Goal: Transaction & Acquisition: Purchase product/service

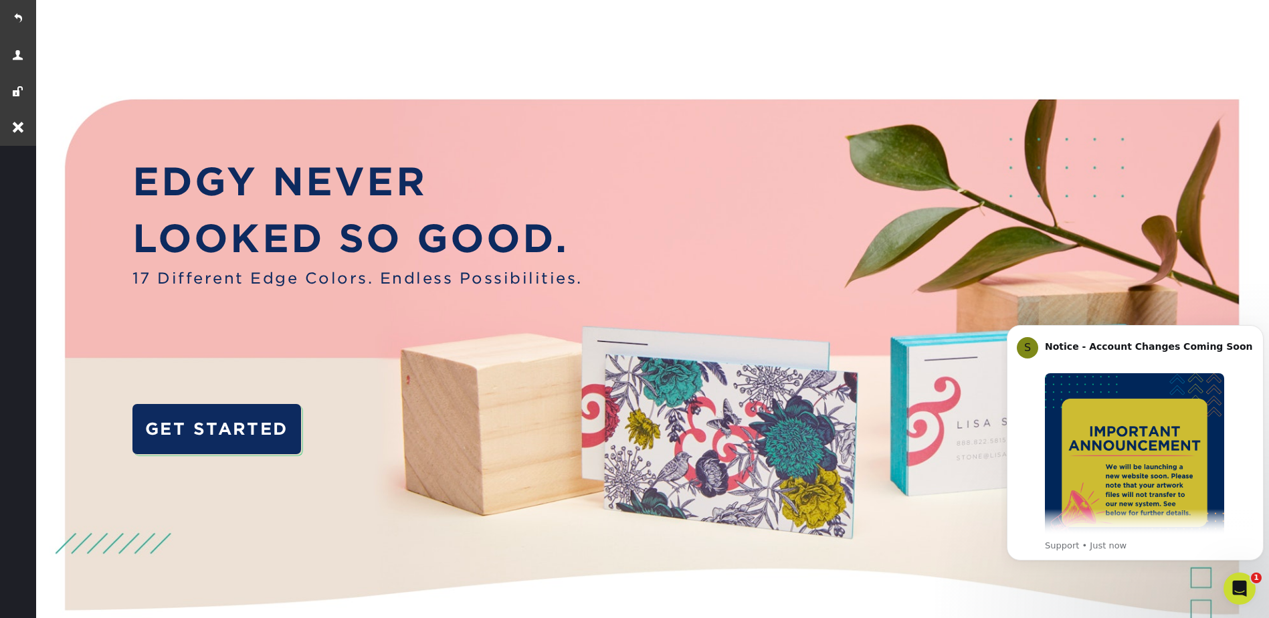
scroll to position [541, 0]
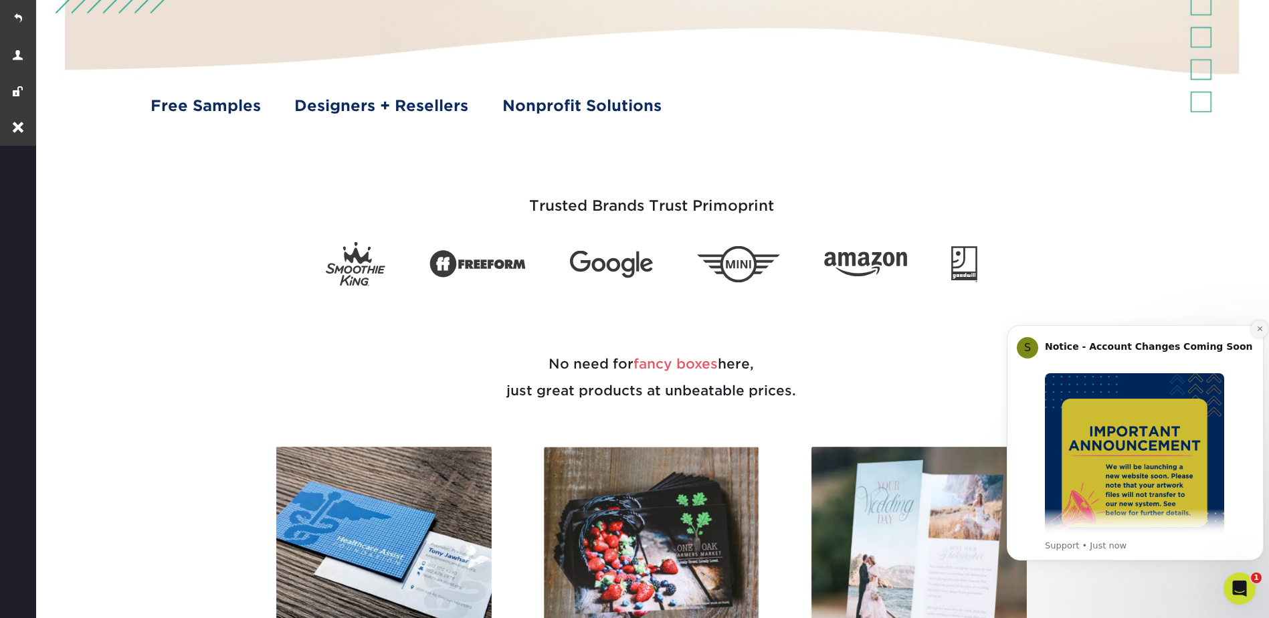
click at [1259, 329] on icon "Dismiss notification" at bounding box center [1260, 328] width 7 height 7
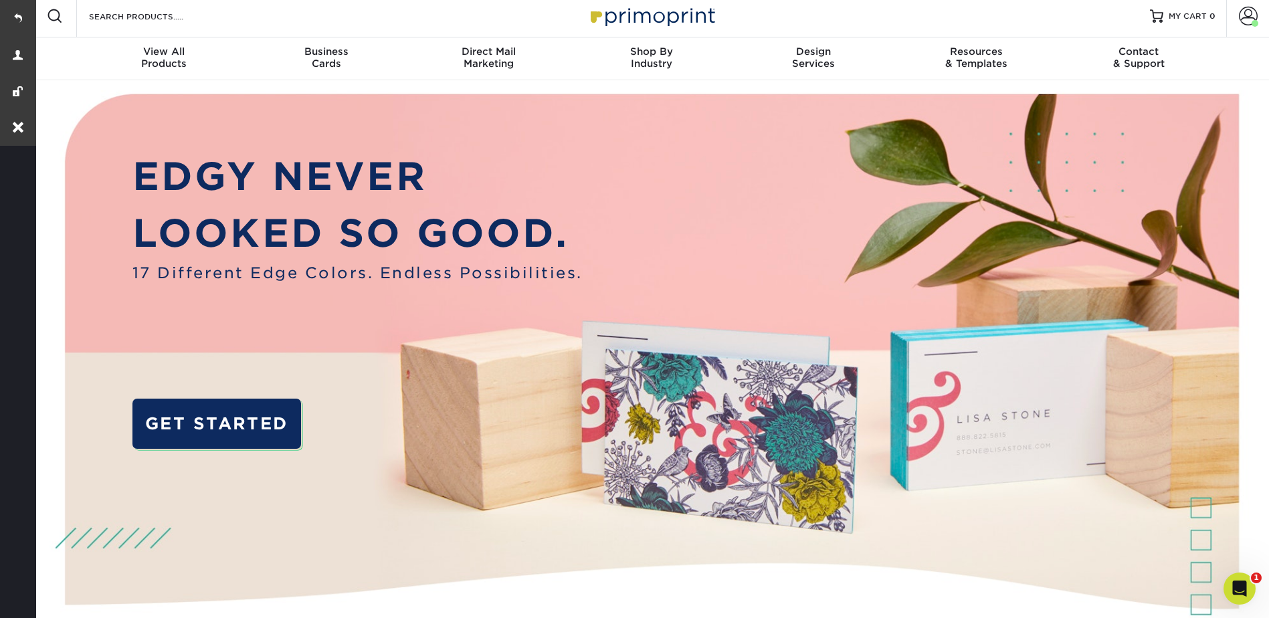
scroll to position [0, 0]
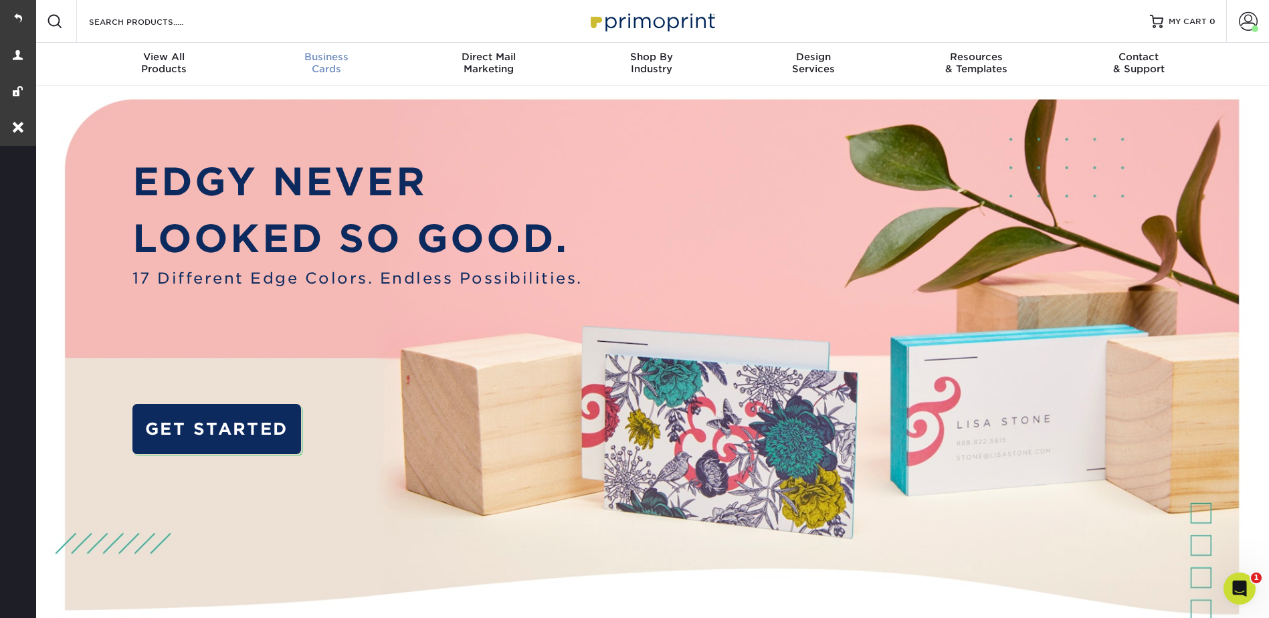
click at [320, 60] on span "Business" at bounding box center [326, 57] width 163 height 12
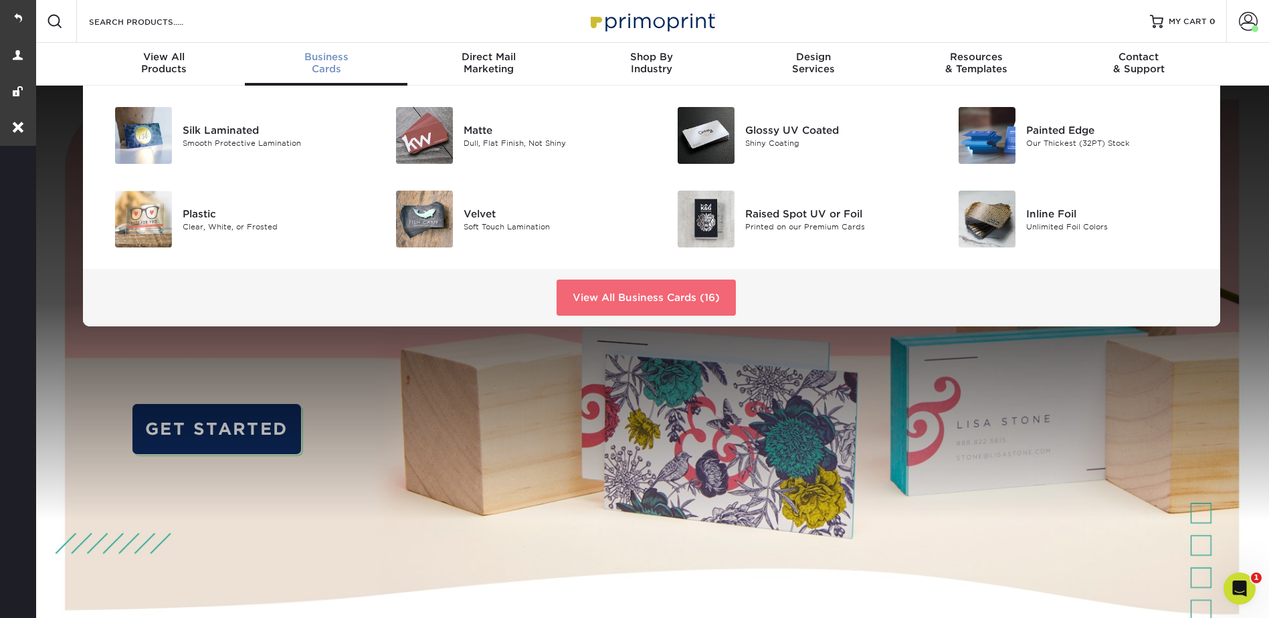
click at [686, 288] on link "View All Business Cards (16)" at bounding box center [646, 298] width 179 height 36
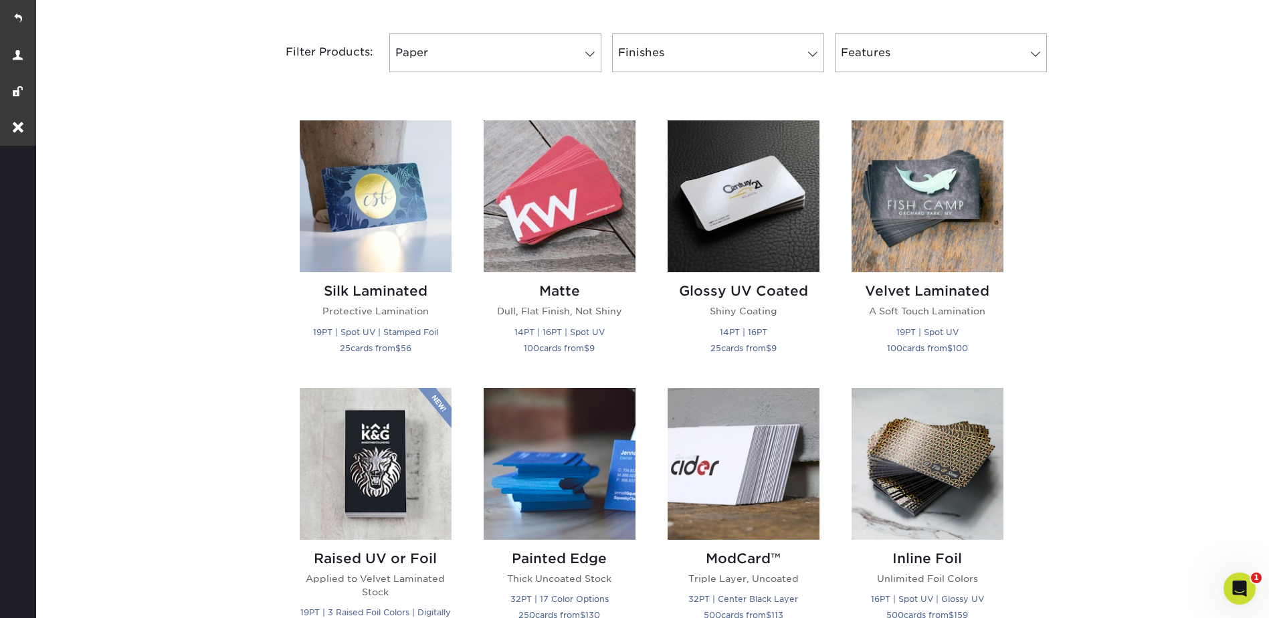
scroll to position [535, 0]
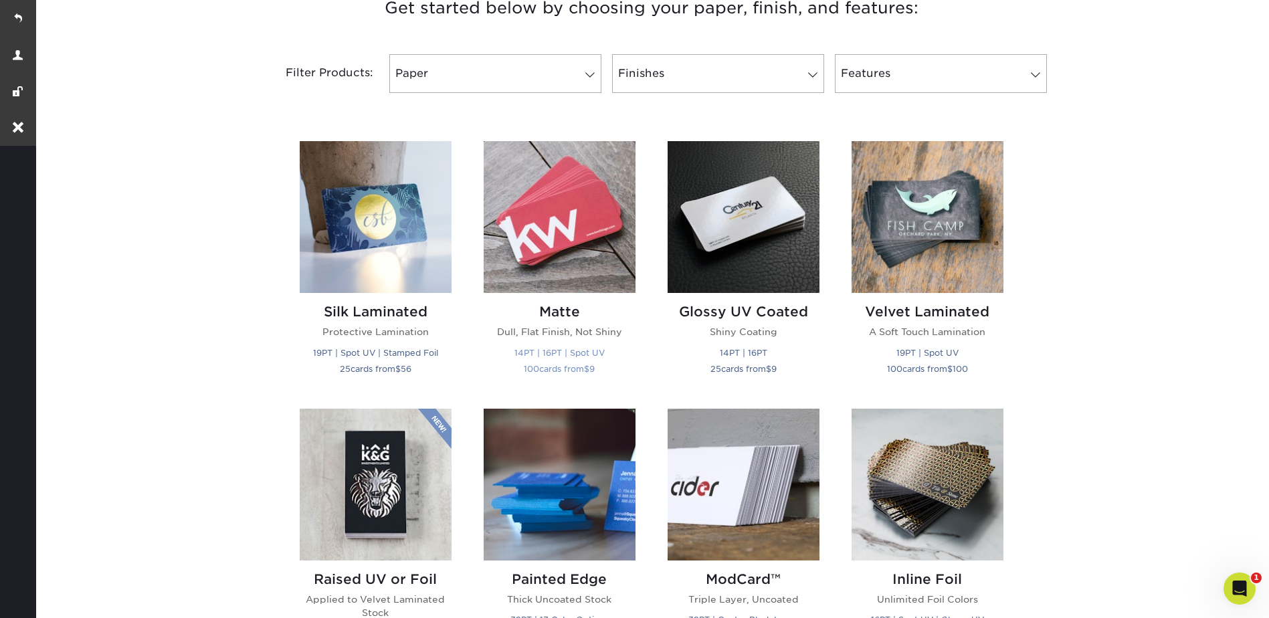
click at [571, 206] on img at bounding box center [560, 217] width 152 height 152
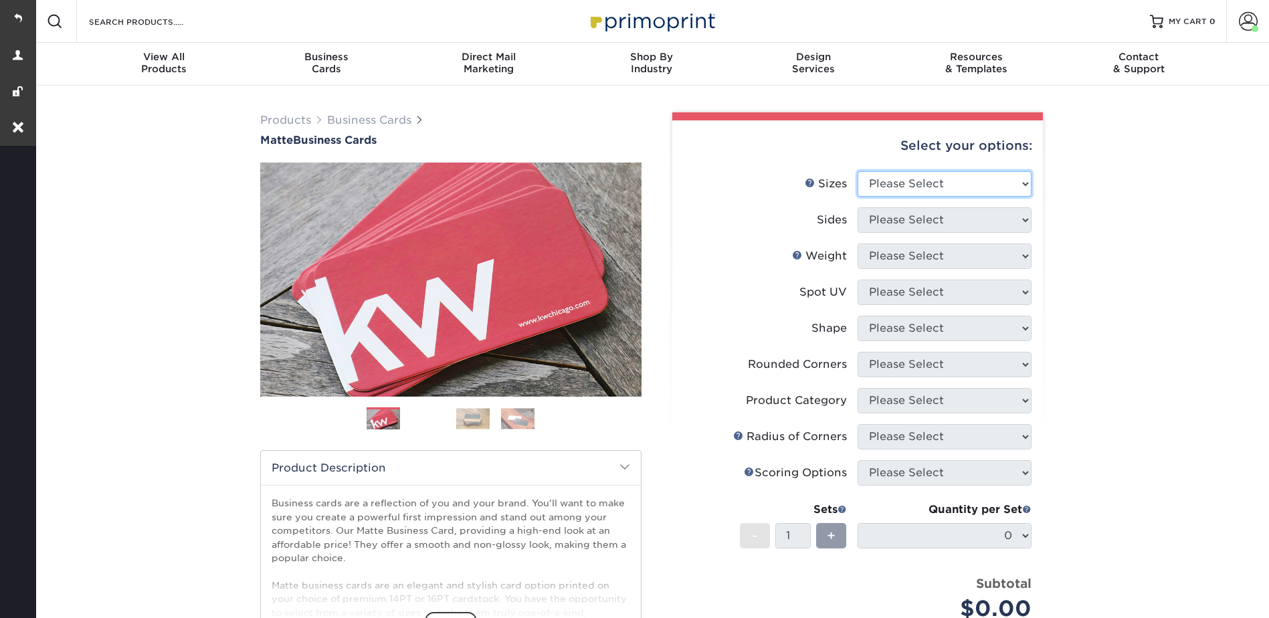
click at [897, 181] on select "Please Select 1.5" x 3.5" - Mini 1.75" x 3.5" - Mini 2" x 2" - Square 2" x 3" -…" at bounding box center [945, 183] width 174 height 25
select select "2.00x3.50"
click at [858, 171] on select "Please Select 1.5" x 3.5" - Mini 1.75" x 3.5" - Mini 2" x 2" - Square 2" x 3" -…" at bounding box center [945, 183] width 174 height 25
click at [889, 220] on select "Please Select Print Both Sides Print Front Only" at bounding box center [945, 219] width 174 height 25
select select "13abbda7-1d64-4f25-8bb2-c179b224825d"
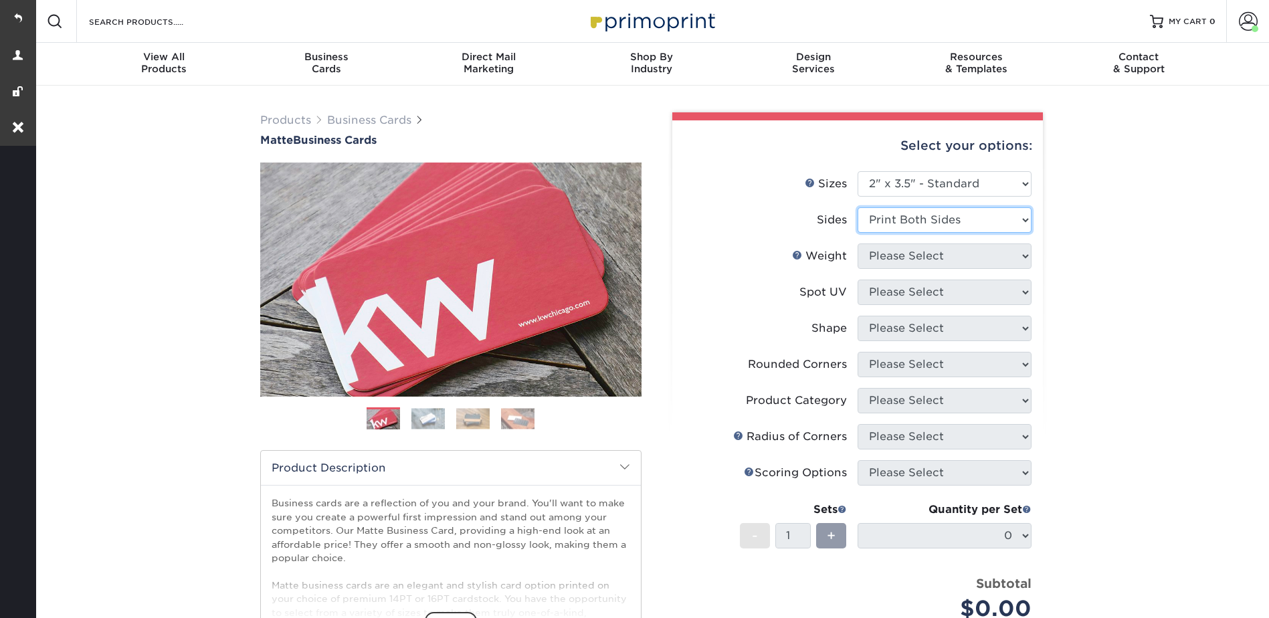
click at [858, 207] on select "Please Select Print Both Sides Print Front Only" at bounding box center [945, 219] width 174 height 25
click at [885, 257] on select "Please Select 16PT 14PT" at bounding box center [945, 256] width 174 height 25
select select "16PT"
click at [858, 244] on select "Please Select 16PT 14PT" at bounding box center [945, 256] width 174 height 25
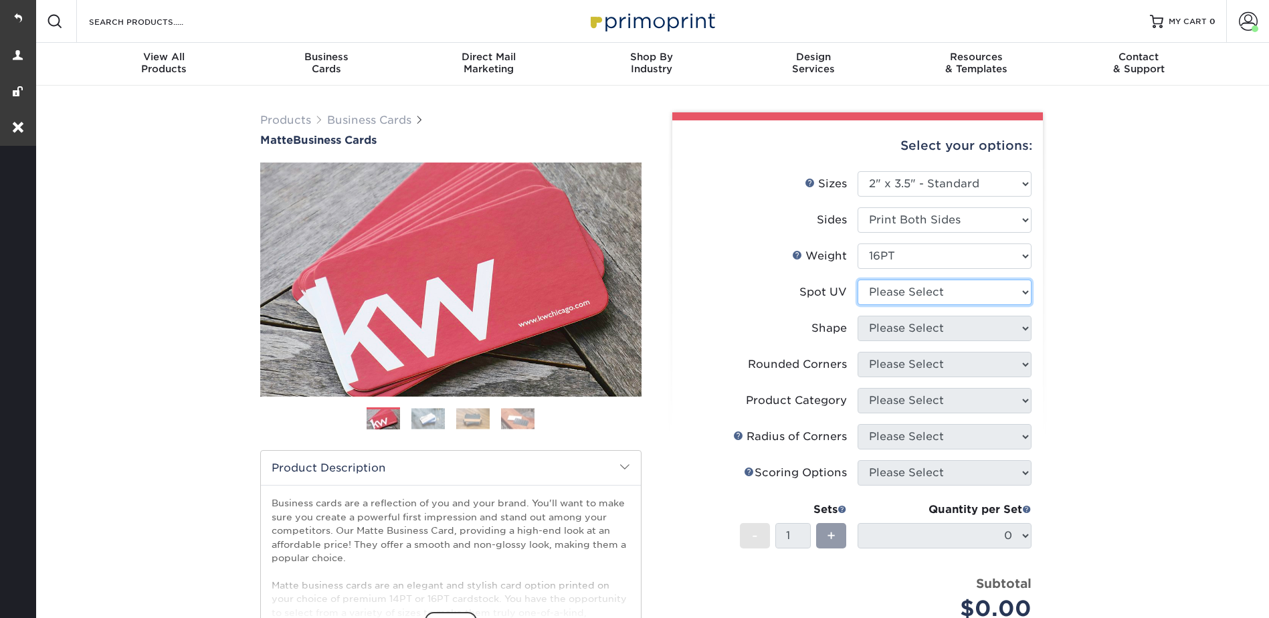
click at [882, 288] on select "Please Select No Spot UV Front and Back (Both Sides) Front Only Back Only" at bounding box center [945, 292] width 174 height 25
select select "3"
click at [858, 280] on select "Please Select No Spot UV Front and Back (Both Sides) Front Only Back Only" at bounding box center [945, 292] width 174 height 25
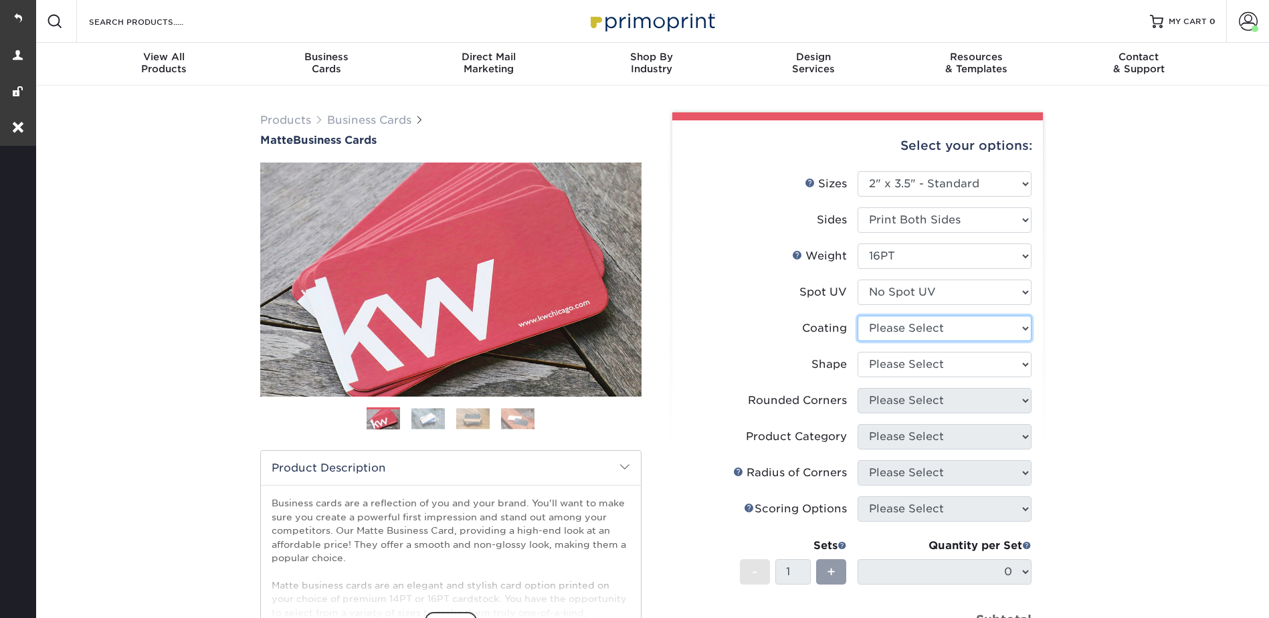
click at [881, 326] on select at bounding box center [945, 328] width 174 height 25
select select "121bb7b5-3b4d-429f-bd8d-bbf80e953313"
click at [858, 316] on select at bounding box center [945, 328] width 174 height 25
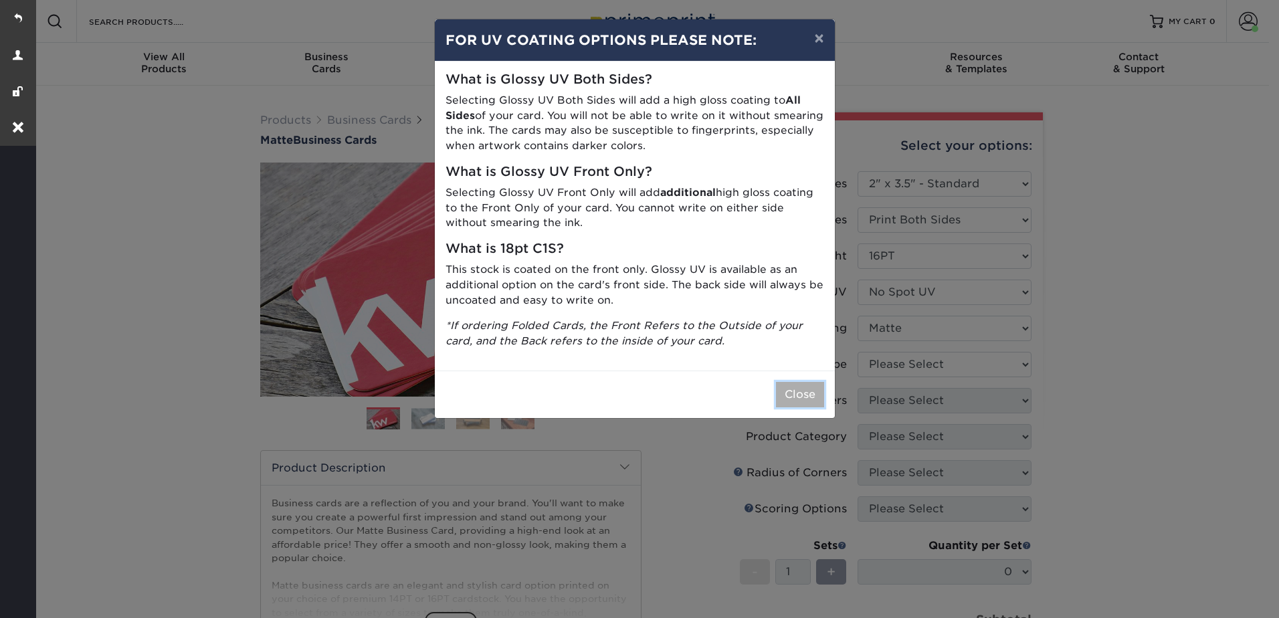
click at [812, 393] on button "Close" at bounding box center [800, 394] width 48 height 25
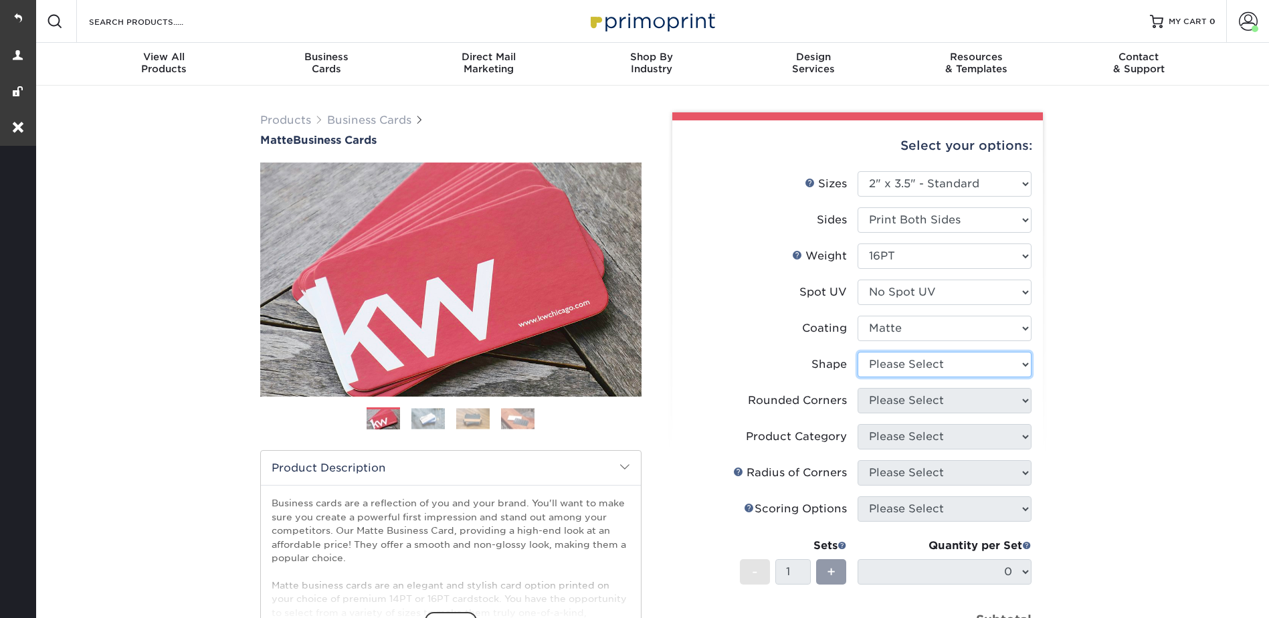
click at [882, 371] on select "Please Select Standard Oval" at bounding box center [945, 364] width 174 height 25
select select "standard"
click at [858, 352] on select "Please Select Standard Oval" at bounding box center [945, 364] width 174 height 25
click at [885, 395] on select "Please Select Yes - Round 2 Corners Yes - Round 4 Corners No" at bounding box center [945, 400] width 174 height 25
select select "0"
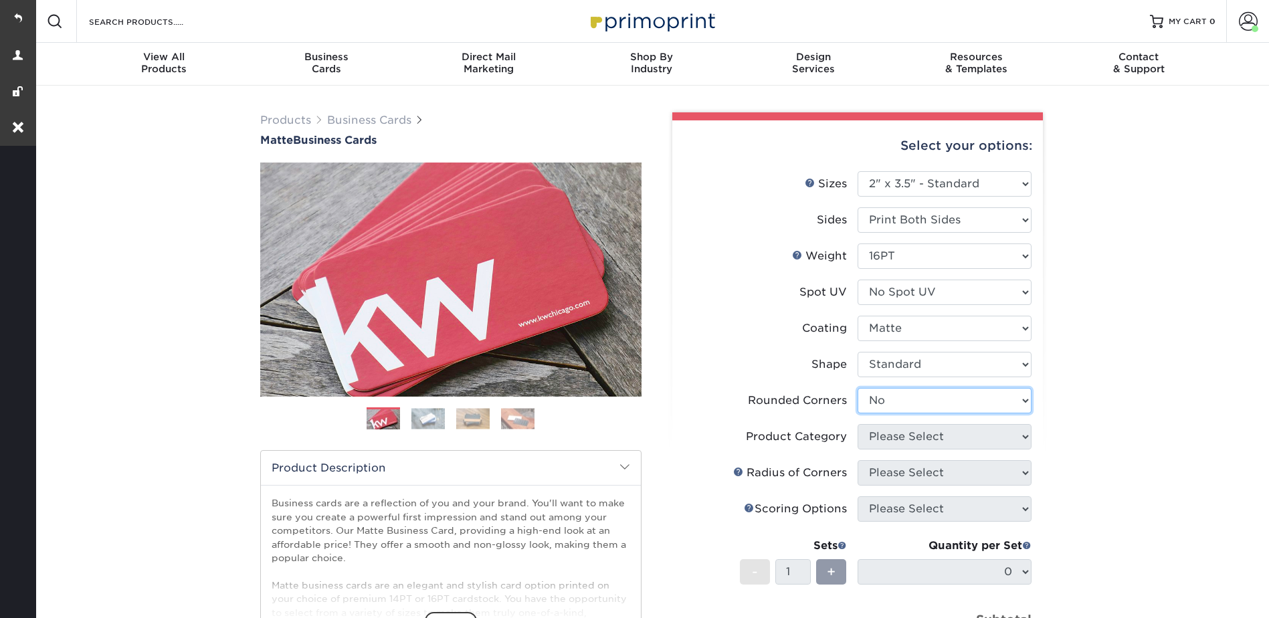
click at [858, 388] on select "Please Select Yes - Round 2 Corners Yes - Round 4 Corners No" at bounding box center [945, 400] width 174 height 25
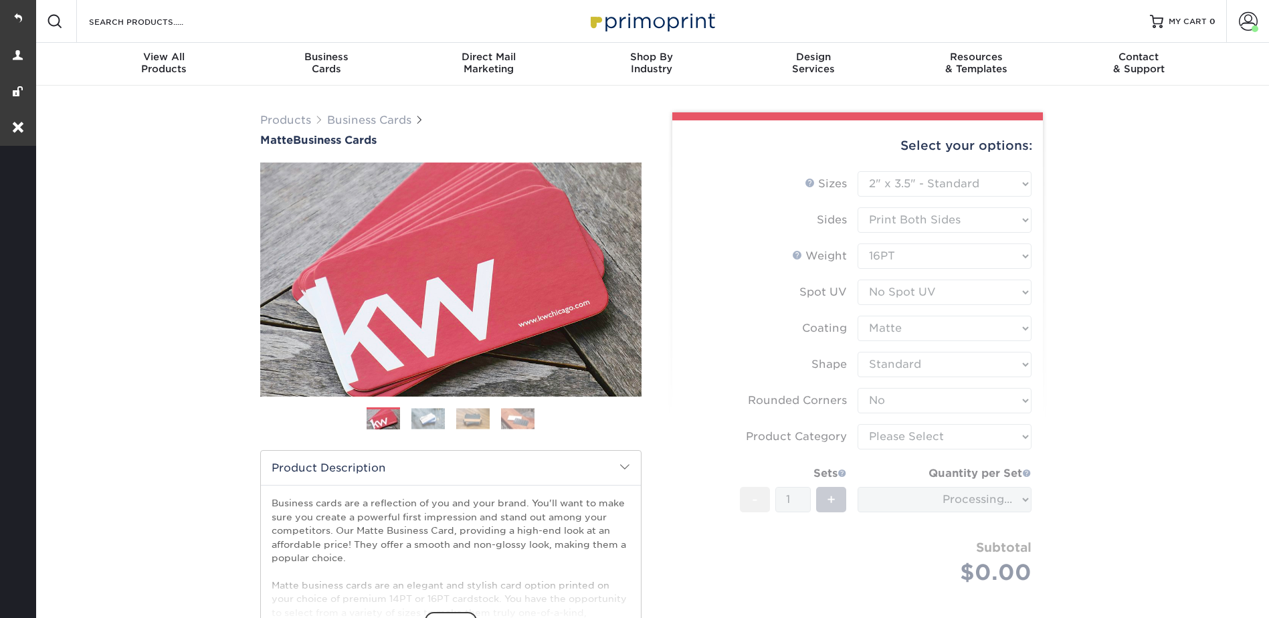
click at [890, 438] on form "Sizes Help Sizes Please Select 1.5" x 3.5" - Mini 1.75" x 3.5" - Mini 2" x 2" -…" at bounding box center [857, 393] width 349 height 445
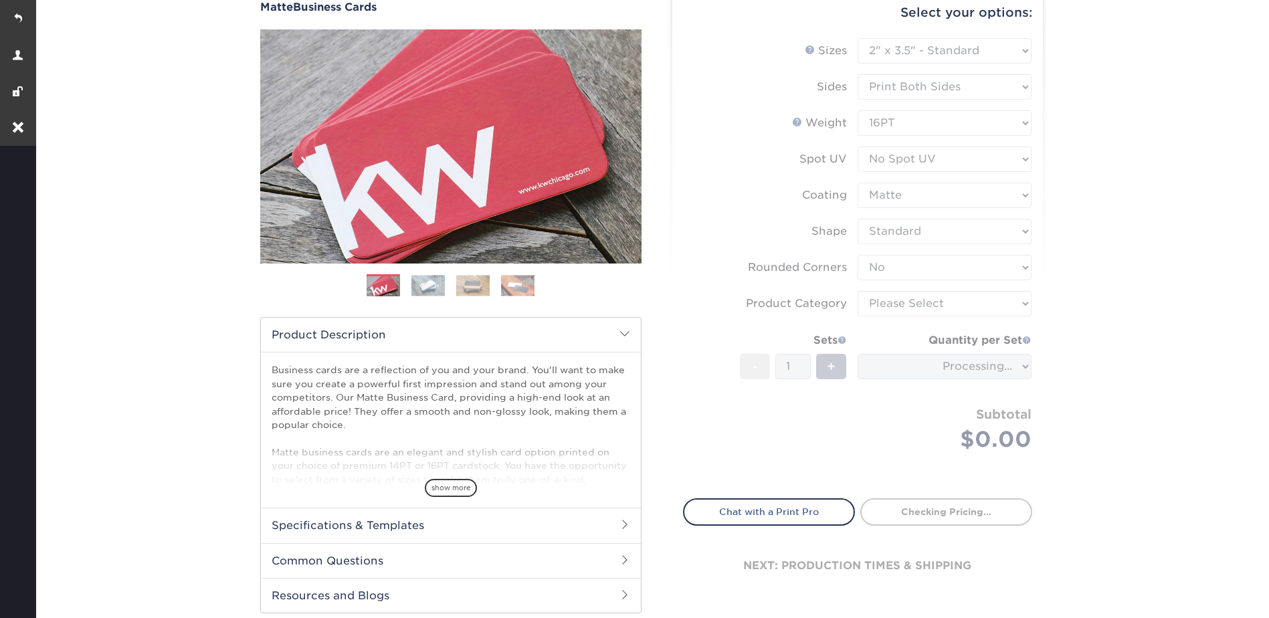
scroll to position [134, 0]
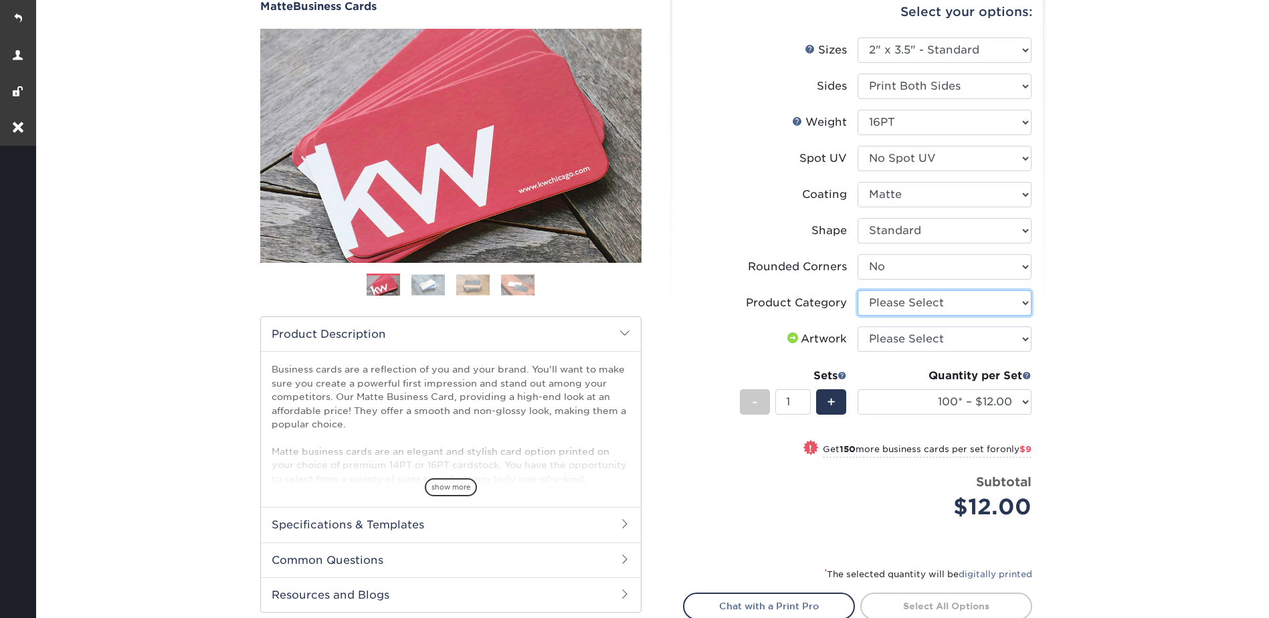
click at [883, 305] on select "Please Select Business Cards" at bounding box center [945, 302] width 174 height 25
select select "3b5148f1-0588-4f88-a218-97bcfdce65c1"
click at [858, 290] on select "Please Select Business Cards" at bounding box center [945, 302] width 174 height 25
click at [881, 342] on select "Please Select I will upload files I need a design - $100" at bounding box center [945, 339] width 174 height 25
select select "upload"
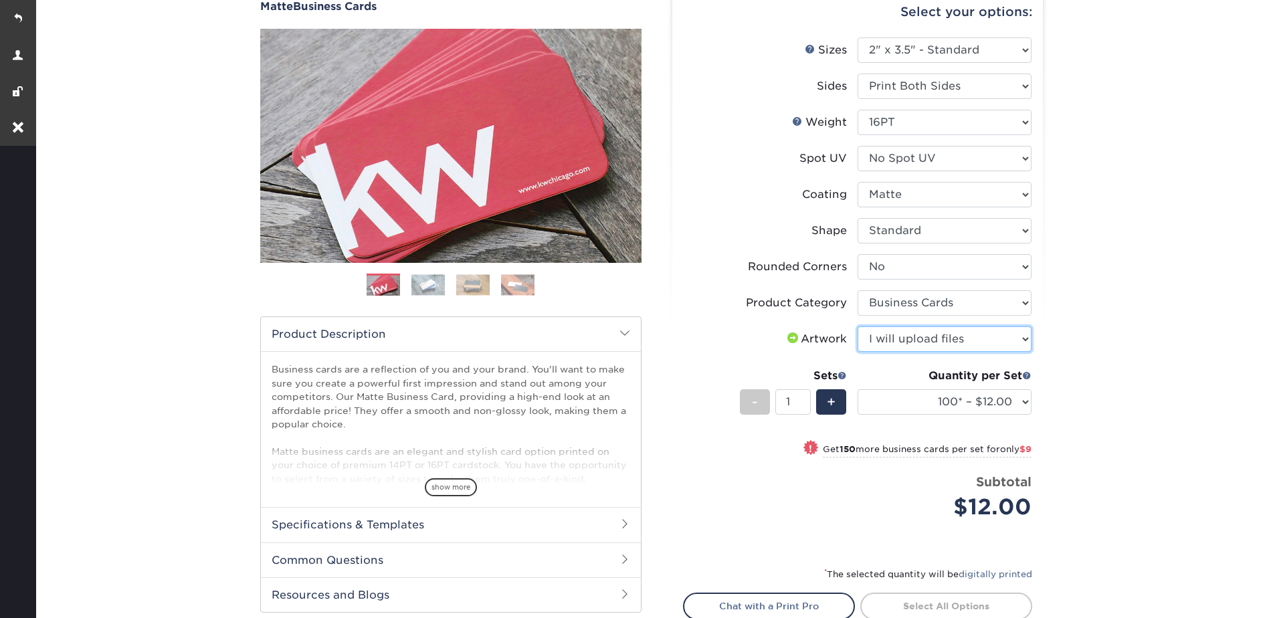
click at [858, 327] on select "Please Select I will upload files I need a design - $100" at bounding box center [945, 339] width 174 height 25
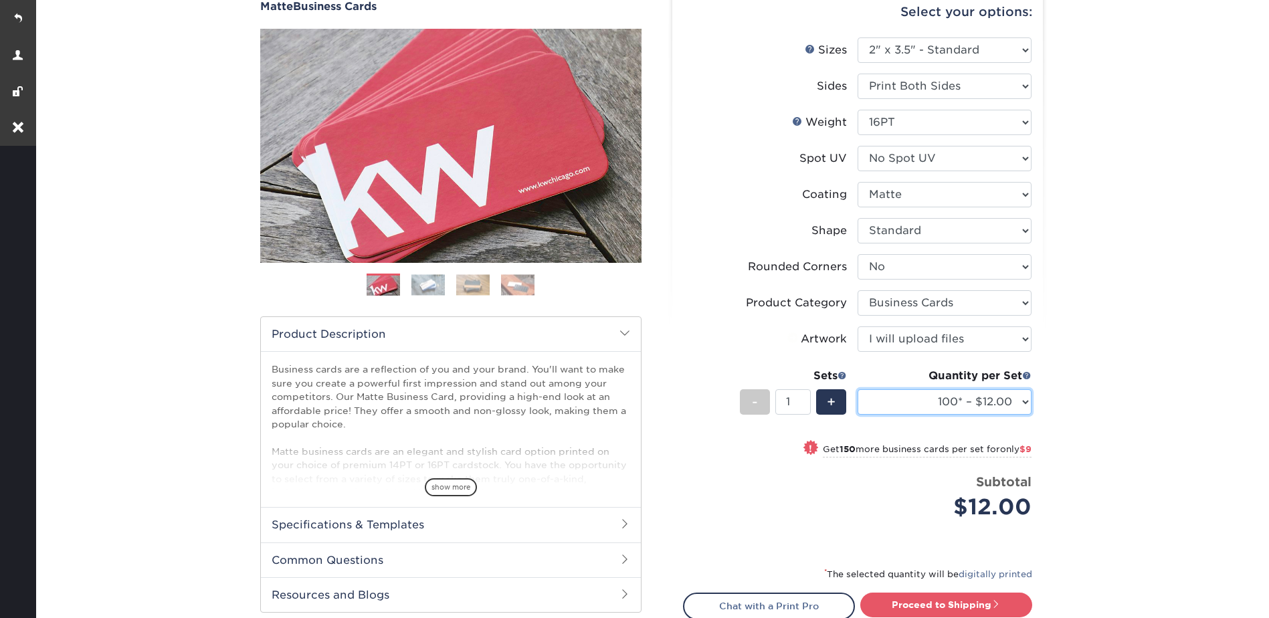
drag, startPoint x: 894, startPoint y: 408, endPoint x: 965, endPoint y: 394, distance: 72.2
click at [894, 408] on select "100* – $12.00 250* – $21.00 500 – $42.00 1000 – $53.00 2500 – $95.00 5000 – $18…" at bounding box center [945, 401] width 174 height 25
select select "500 – $42.00"
click at [858, 389] on select "100* – $12.00 250* – $21.00 500 – $42.00 1000 – $53.00 2500 – $95.00 5000 – $18…" at bounding box center [945, 401] width 174 height 25
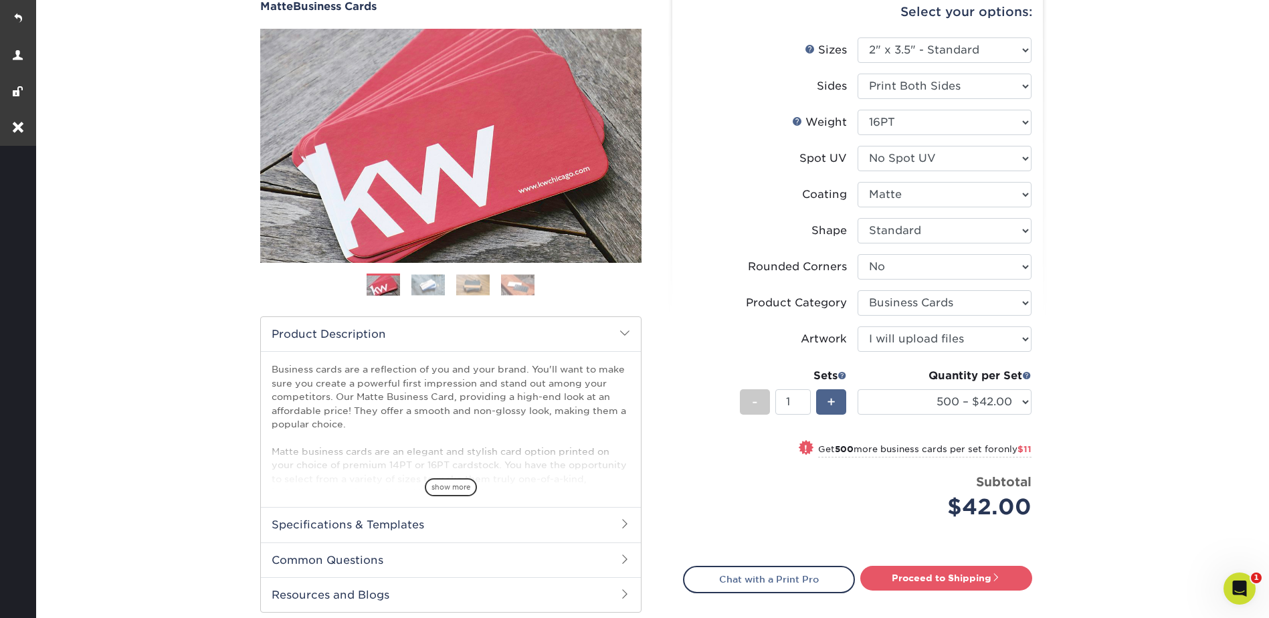
click at [828, 395] on span "+" at bounding box center [831, 402] width 9 height 20
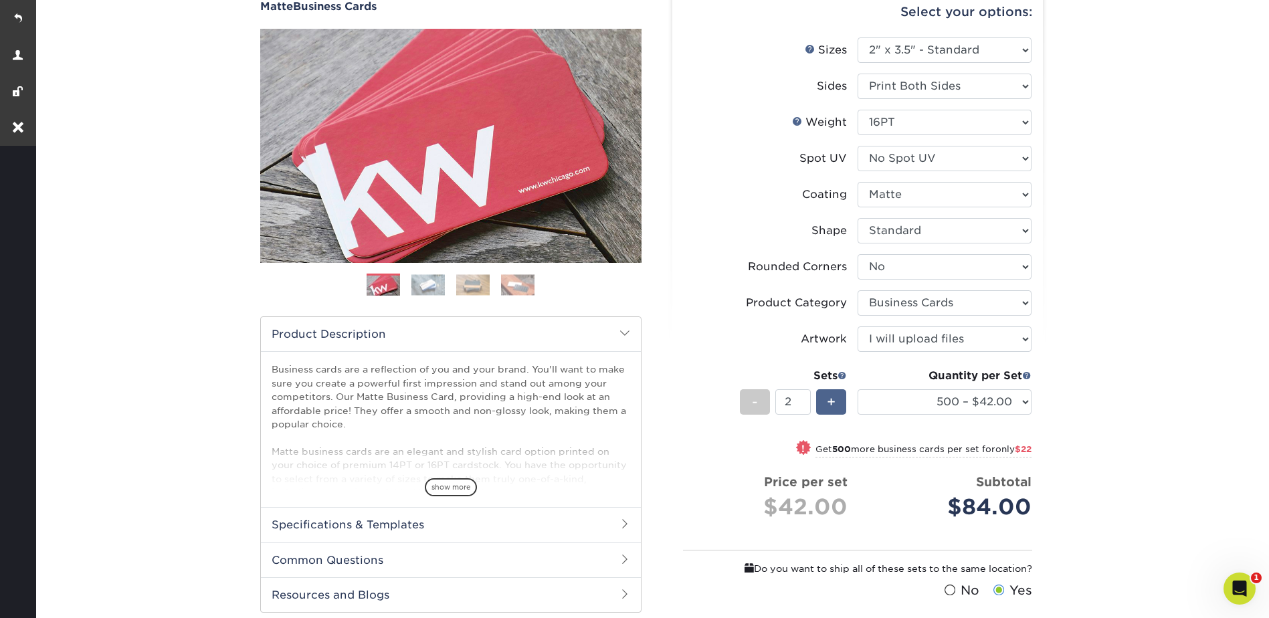
click at [828, 395] on span "+" at bounding box center [831, 402] width 9 height 20
type input "4"
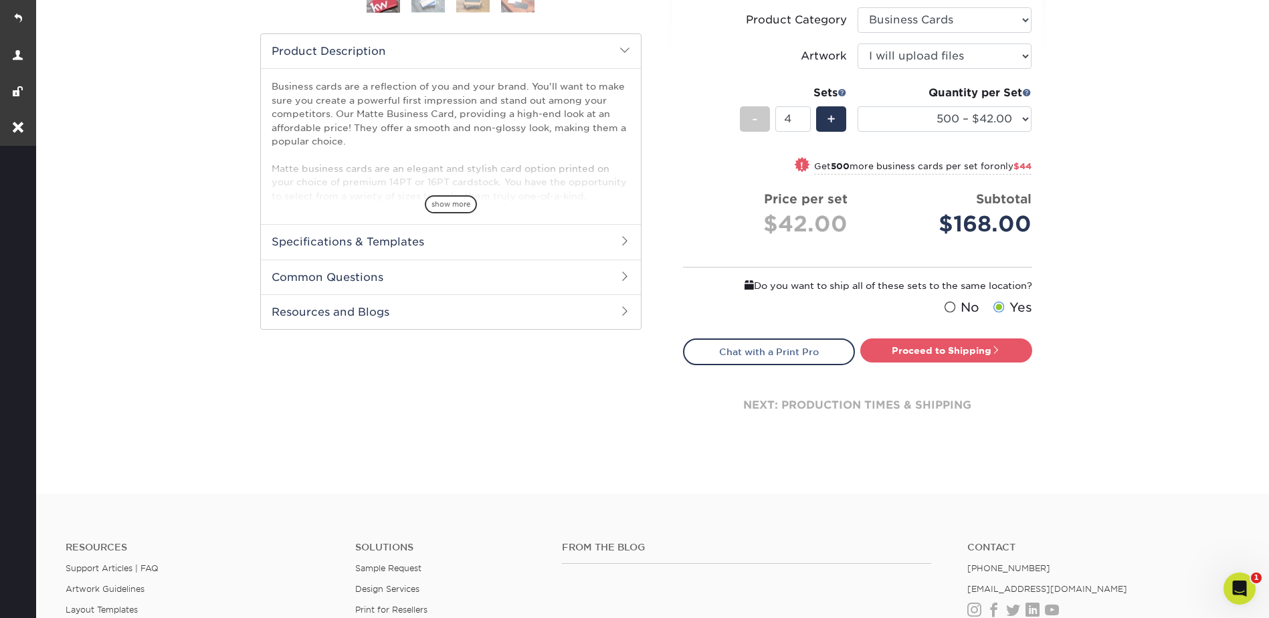
scroll to position [535, 0]
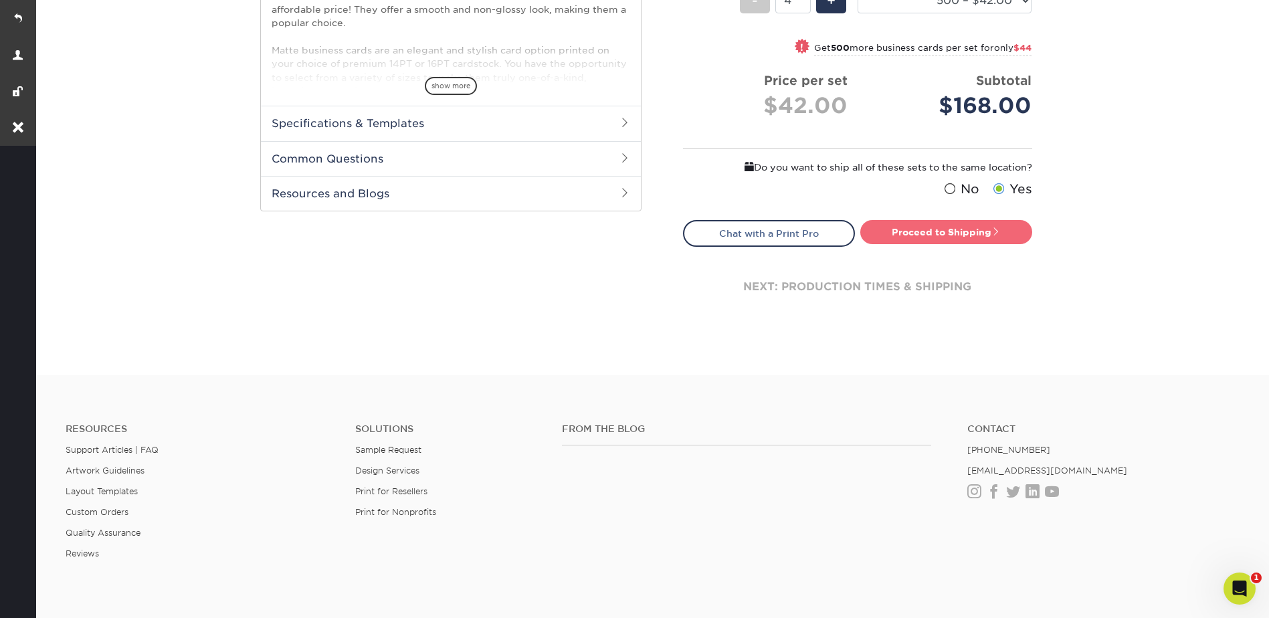
click at [965, 238] on link "Proceed to Shipping" at bounding box center [947, 232] width 172 height 24
type input "Set 1"
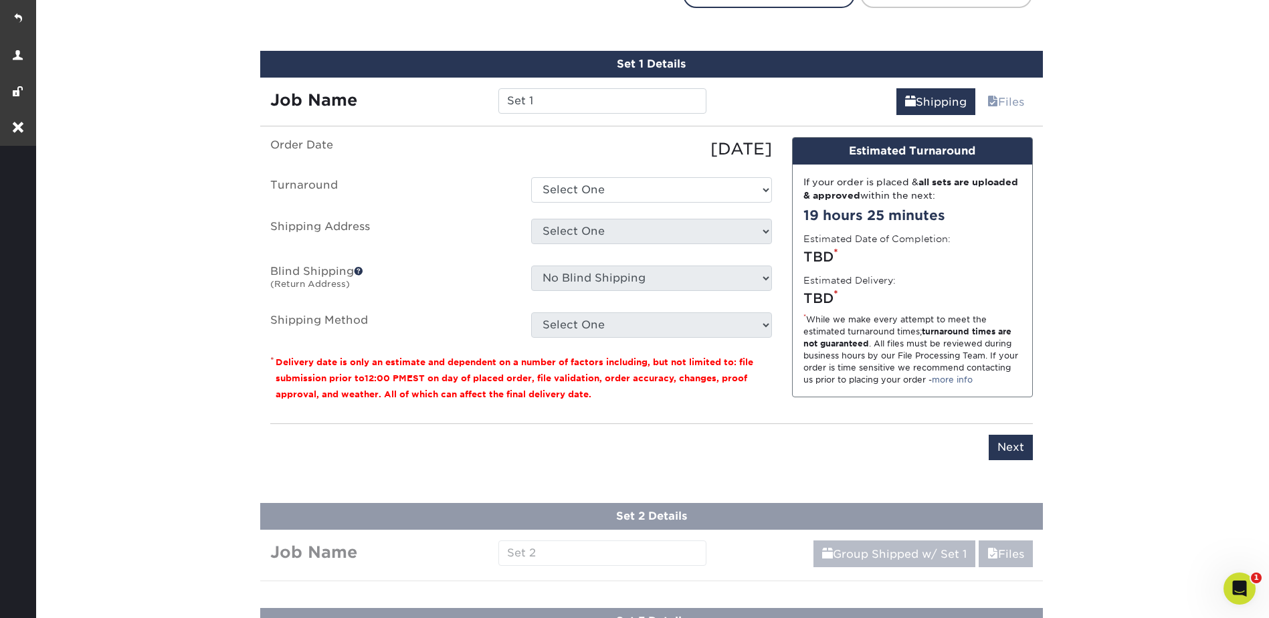
scroll to position [792, 0]
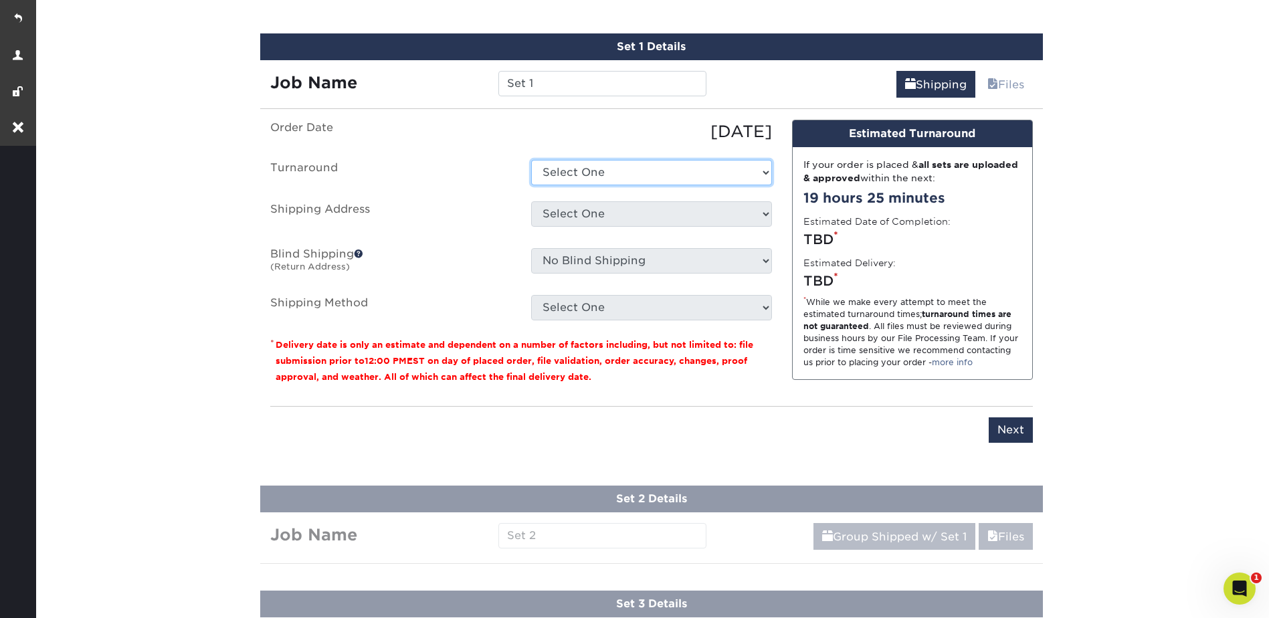
click at [596, 165] on select "Select One 2-4 Business Days 2 Day Next Business Day" at bounding box center [651, 172] width 241 height 25
select select "537feecc-bbf3-4c5a-82cb-a8dbf54f53c4"
click at [531, 160] on select "Select One 2-4 Business Days 2 Day Next Business Day" at bounding box center [651, 172] width 241 height 25
drag, startPoint x: 585, startPoint y: 205, endPoint x: 589, endPoint y: 220, distance: 15.7
click at [585, 205] on select "Select One East Bay Vivarium + Add New Address" at bounding box center [651, 213] width 241 height 25
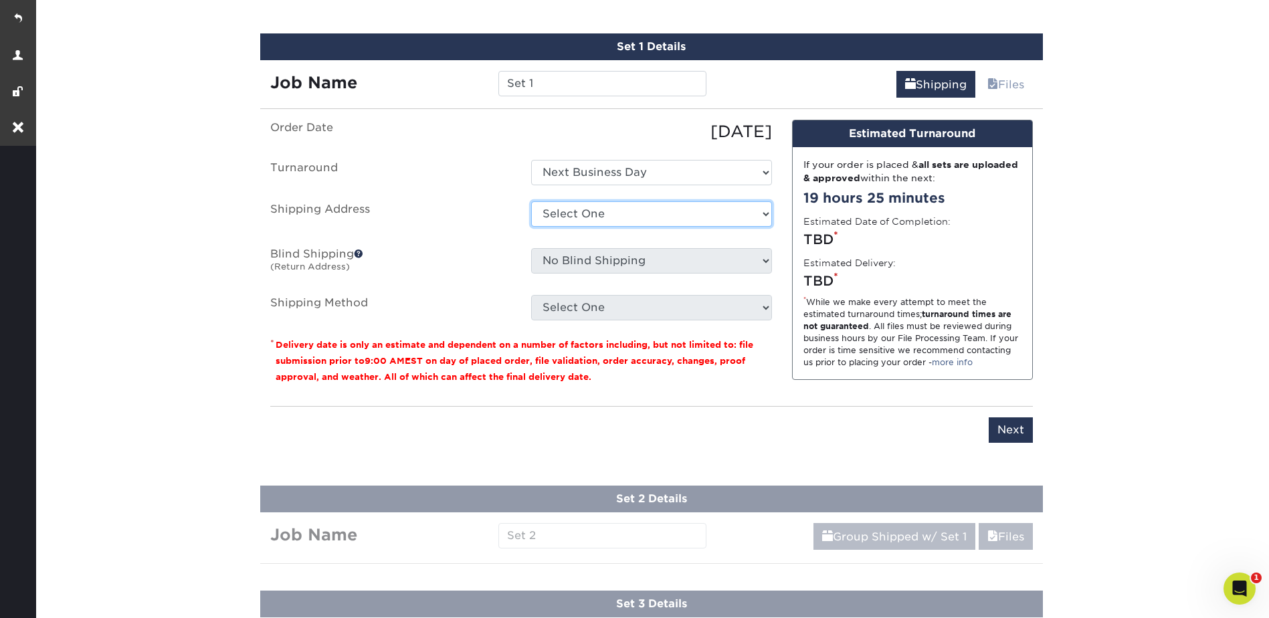
select select "285453"
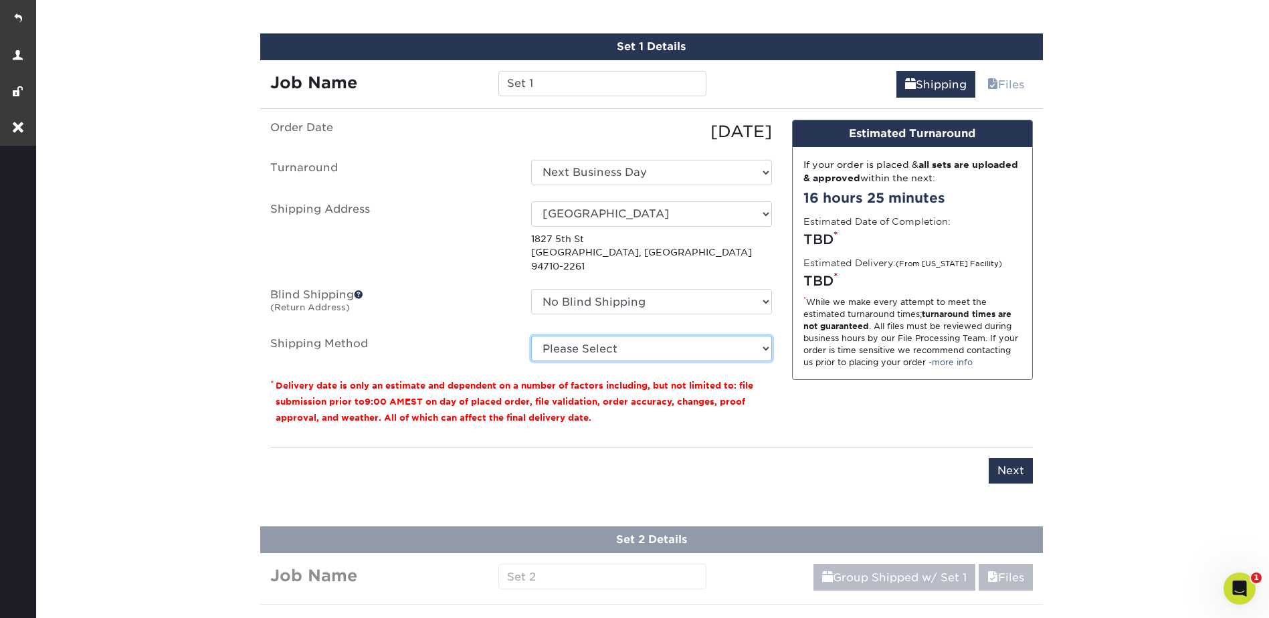
click at [570, 336] on select "Please Select Ground Shipping (+$15.05) 3 Day Shipping Service (+$16.17) 2 Day …" at bounding box center [651, 348] width 241 height 25
select select "03"
click at [531, 336] on select "Please Select Ground Shipping (+$15.05) 3 Day Shipping Service (+$16.17) 2 Day …" at bounding box center [651, 348] width 241 height 25
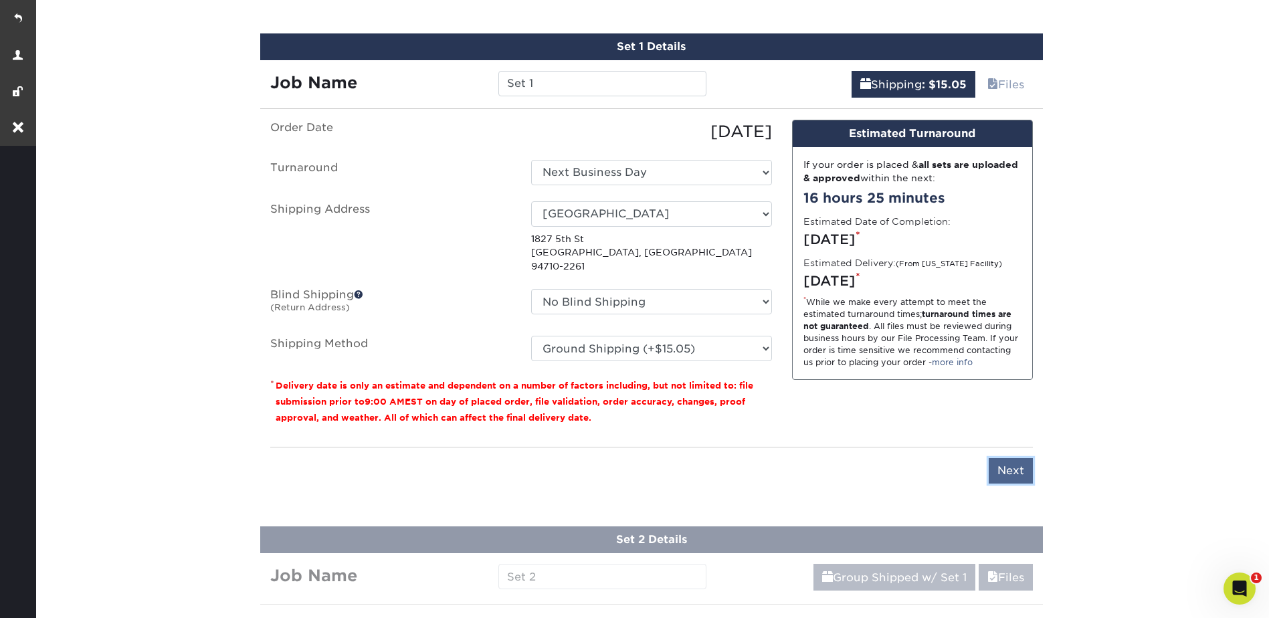
click at [1020, 458] on input "Next" at bounding box center [1011, 470] width 44 height 25
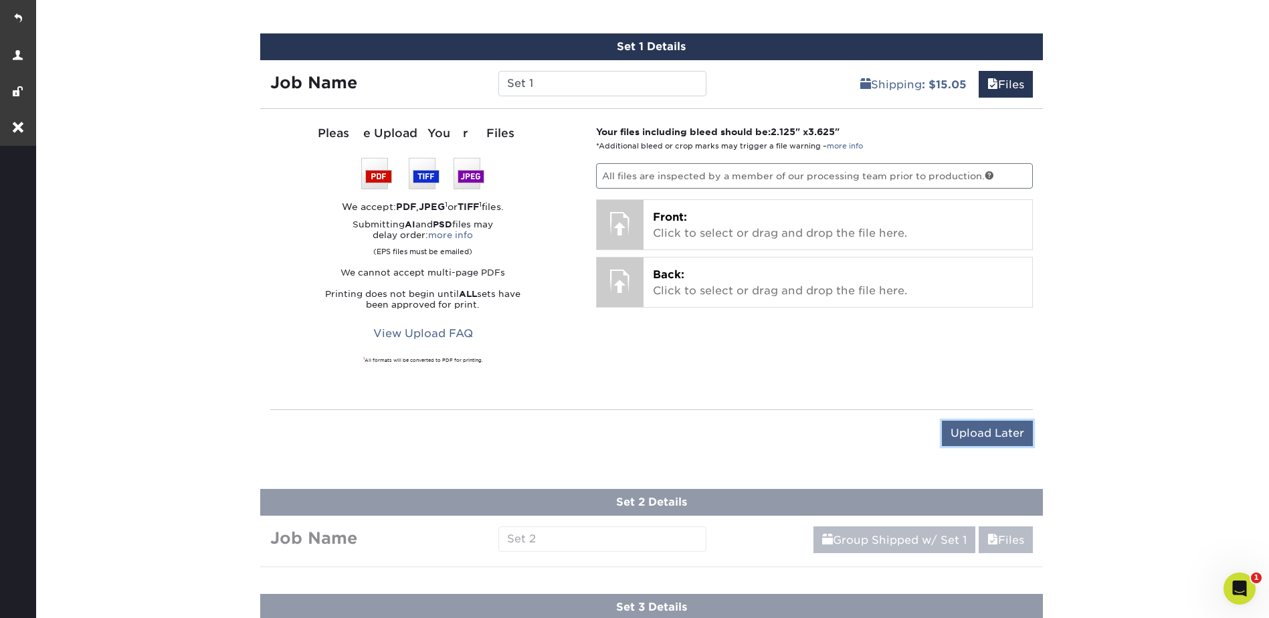
click at [971, 434] on input "Upload Later" at bounding box center [987, 433] width 91 height 25
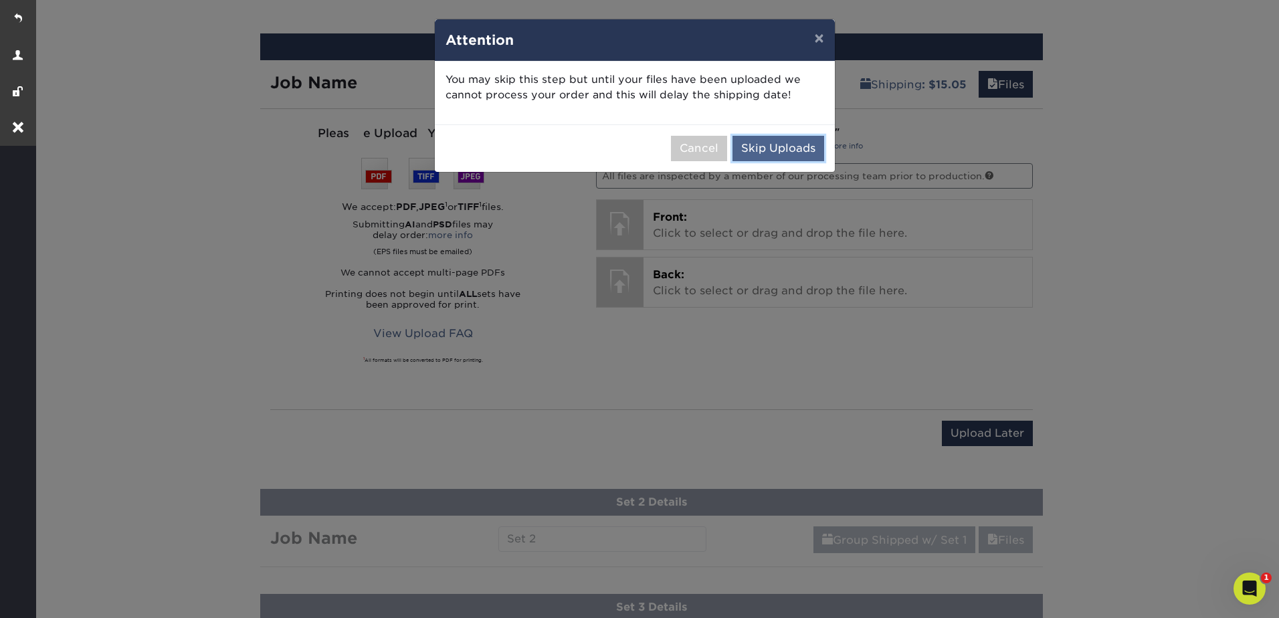
click at [780, 142] on button "Skip Uploads" at bounding box center [779, 148] width 92 height 25
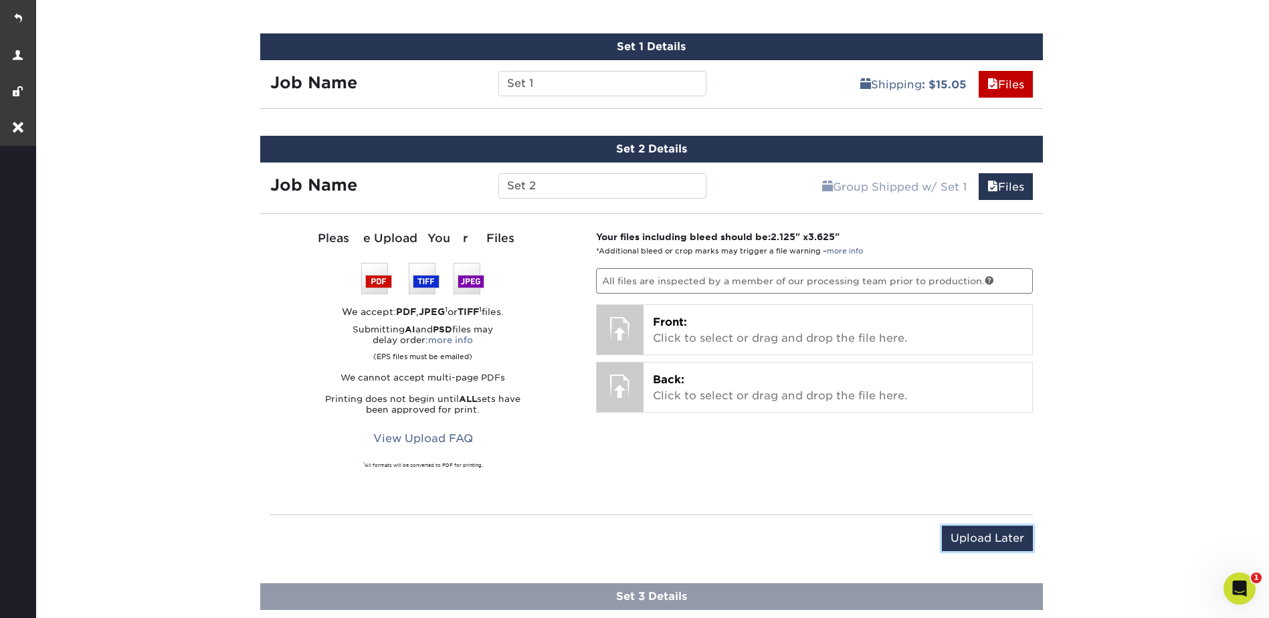
click at [984, 533] on input "Upload Later" at bounding box center [987, 538] width 91 height 25
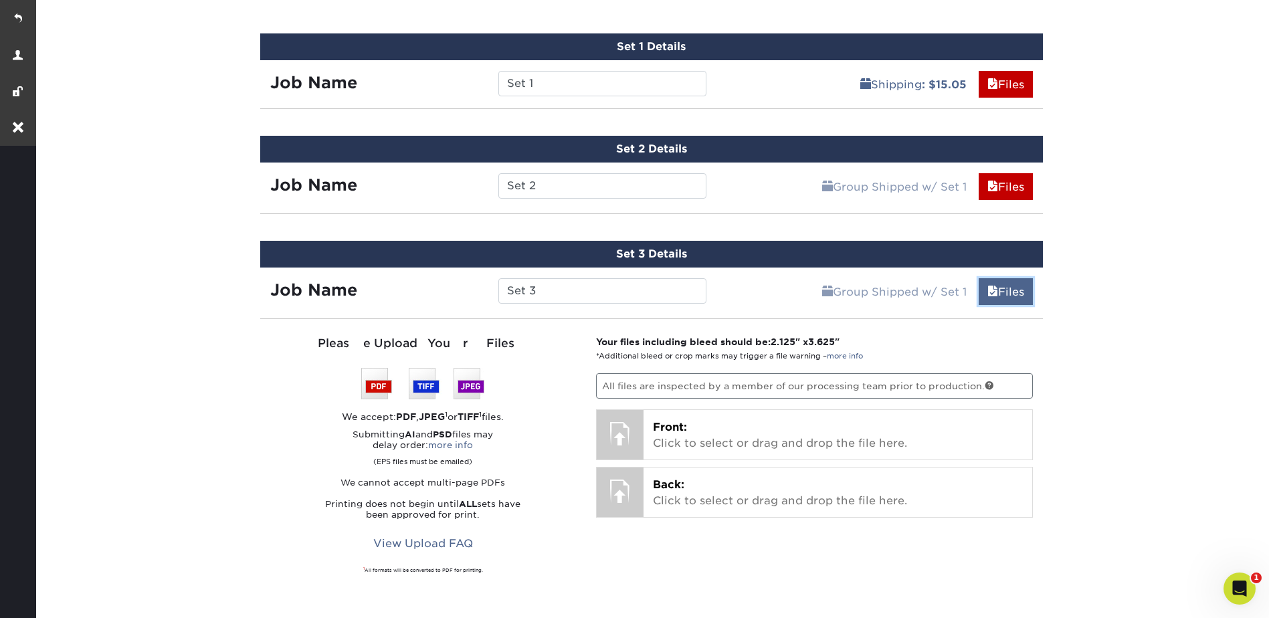
click at [1019, 284] on link "Files" at bounding box center [1006, 291] width 54 height 27
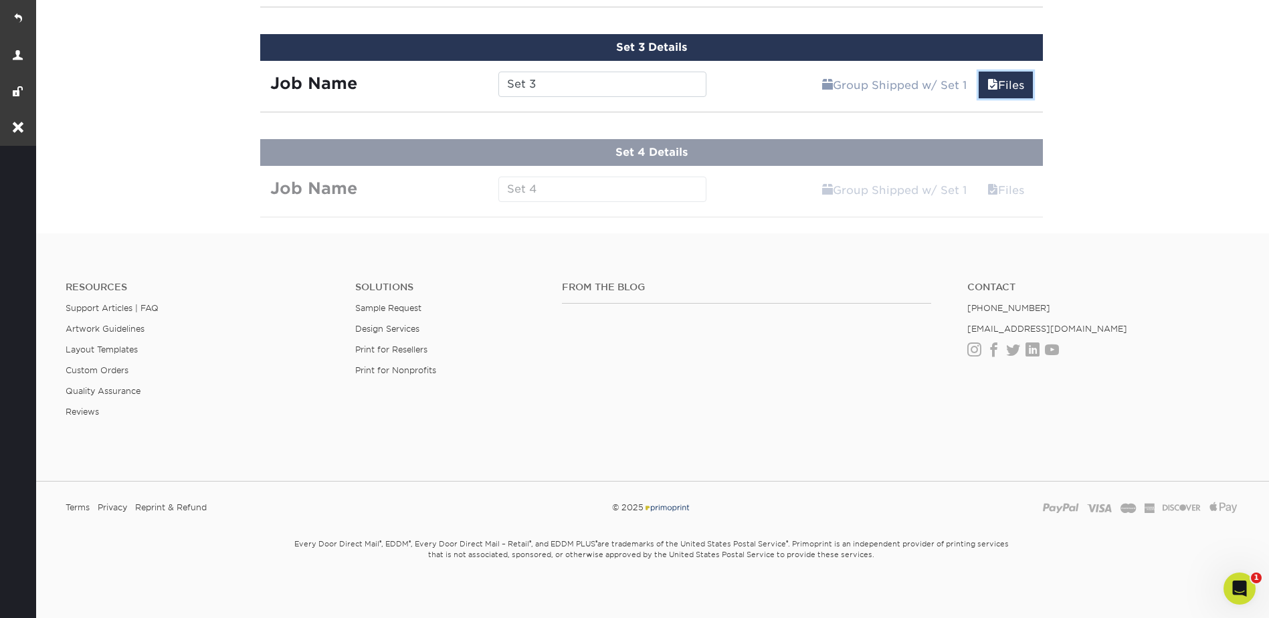
scroll to position [1005, 0]
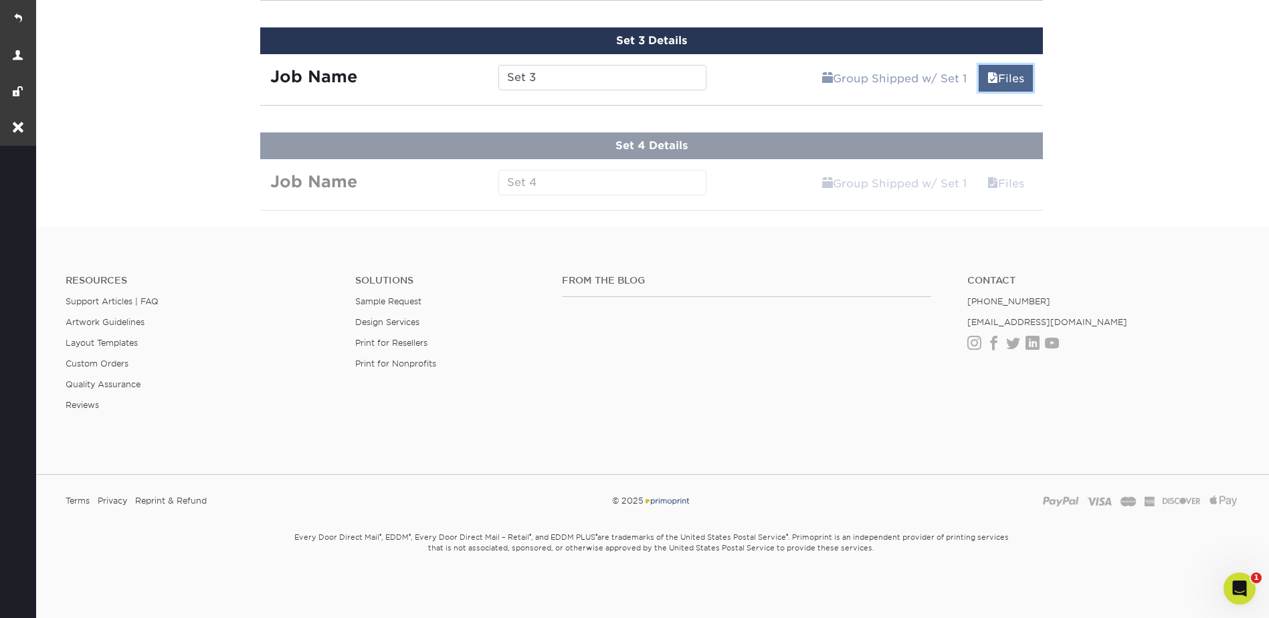
click at [1002, 86] on link "Files" at bounding box center [1006, 78] width 54 height 27
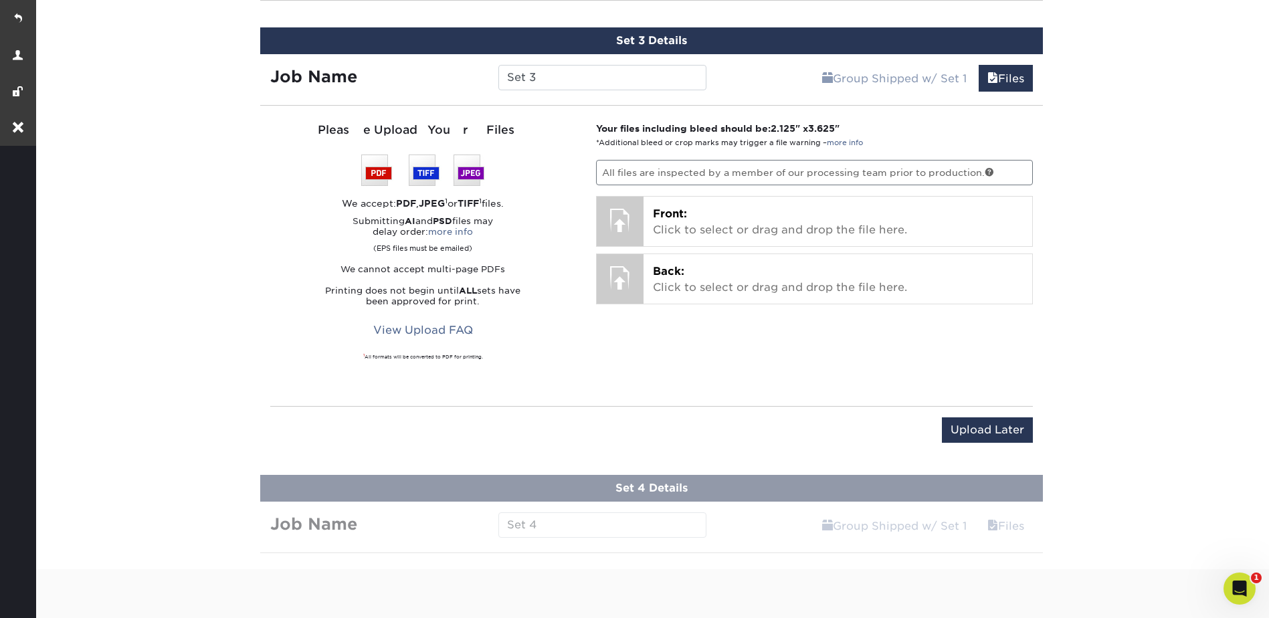
click at [976, 444] on div "Upload Later Save & Continue Continue" at bounding box center [651, 438] width 763 height 41
click at [986, 422] on input "Upload Later" at bounding box center [987, 430] width 91 height 25
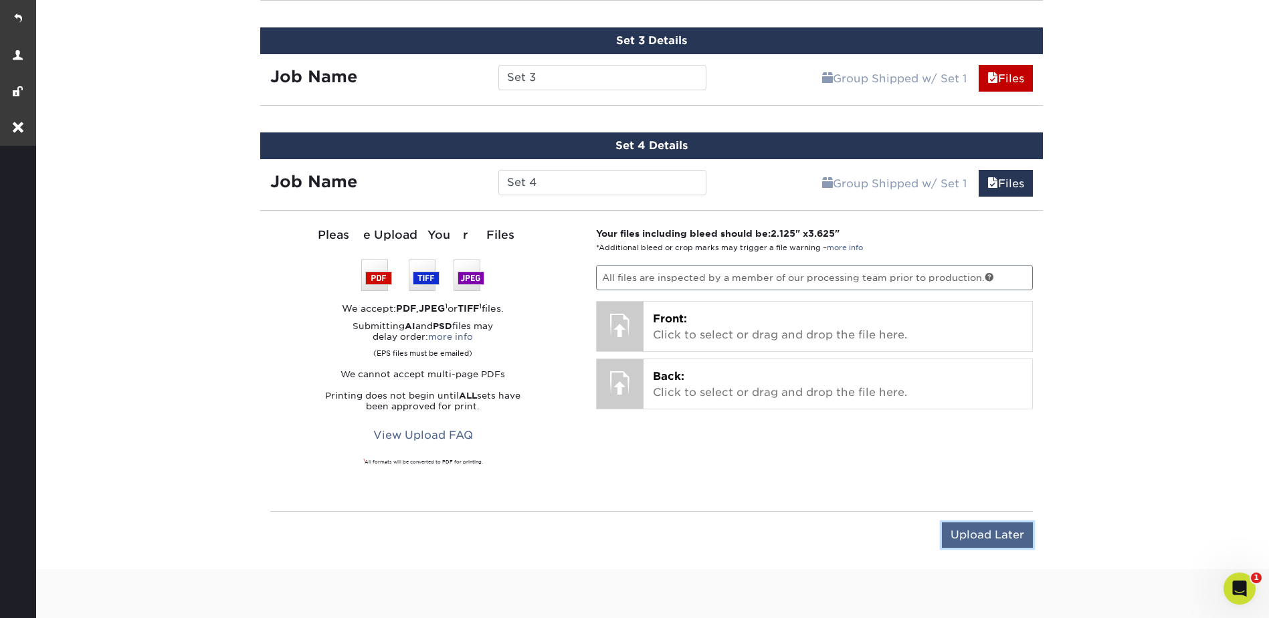
click at [994, 534] on input "Upload Later" at bounding box center [987, 535] width 91 height 25
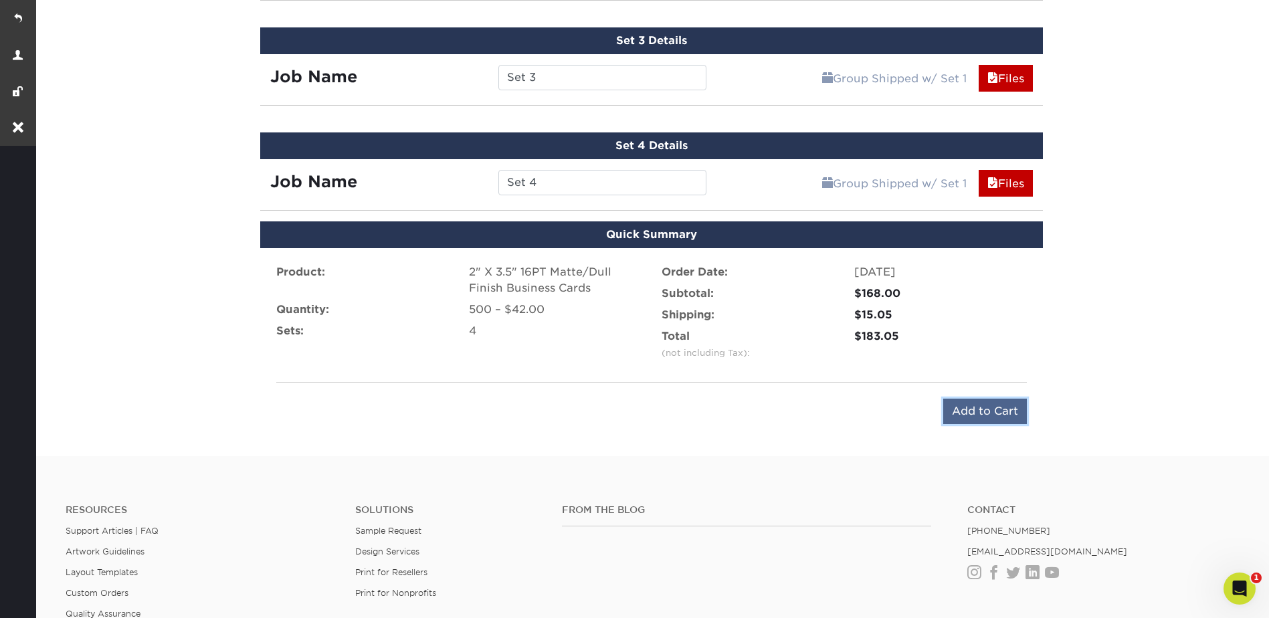
click at [982, 408] on input "Add to Cart" at bounding box center [985, 411] width 84 height 25
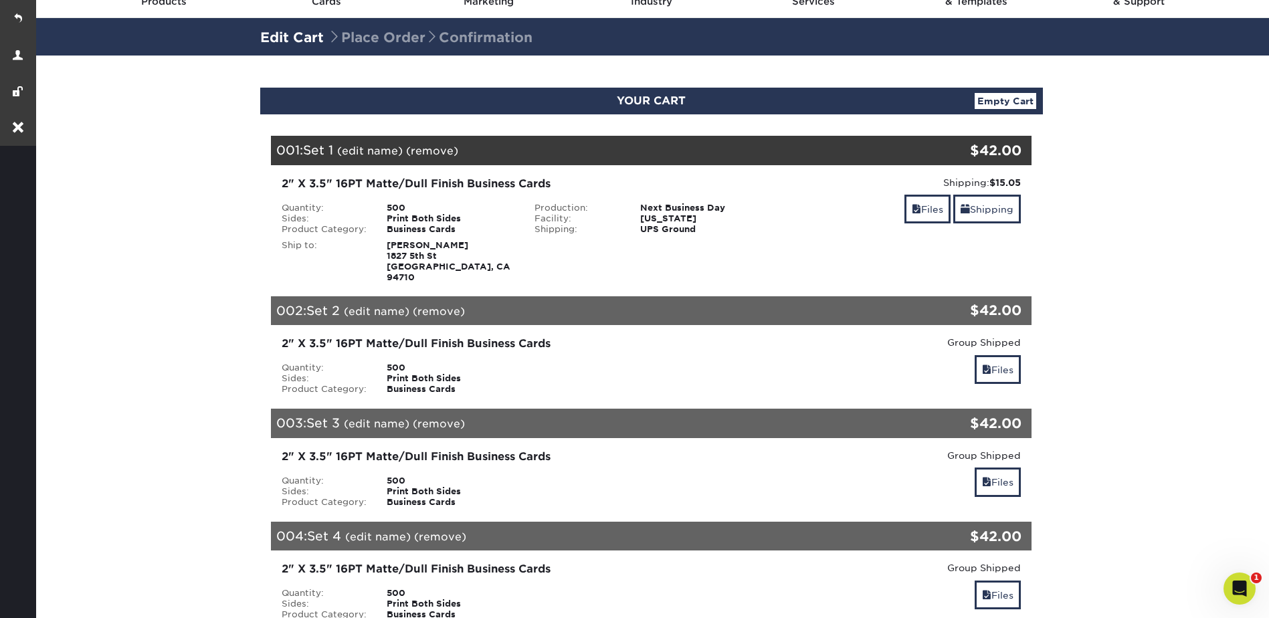
scroll to position [67, 0]
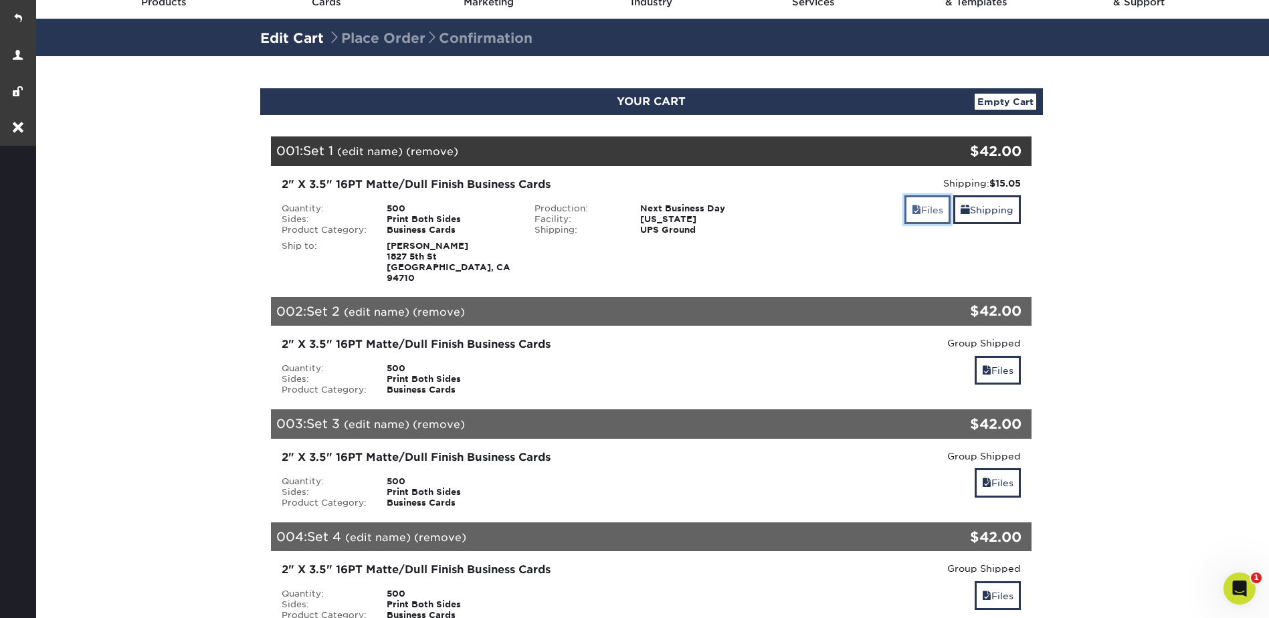
click at [931, 200] on link "Files" at bounding box center [928, 209] width 46 height 29
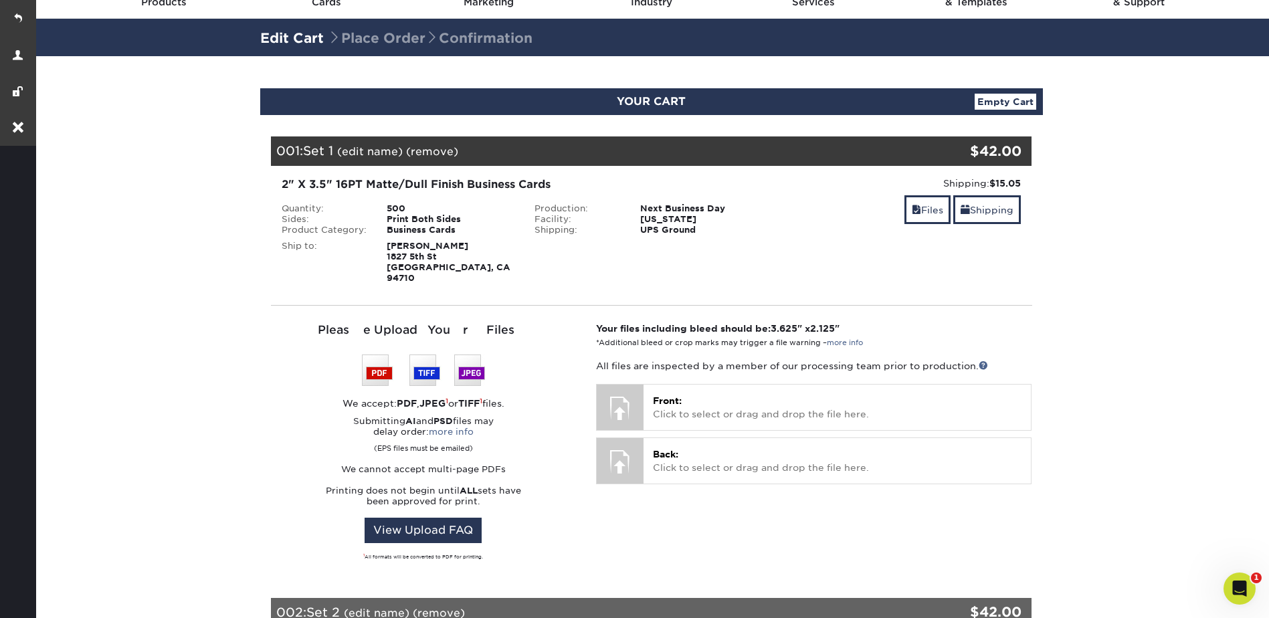
click at [1162, 169] on section "YOUR CART Empty Cart Your Cart is Empty View Account Active Orders Order Histor…" at bounding box center [651, 616] width 1236 height 1121
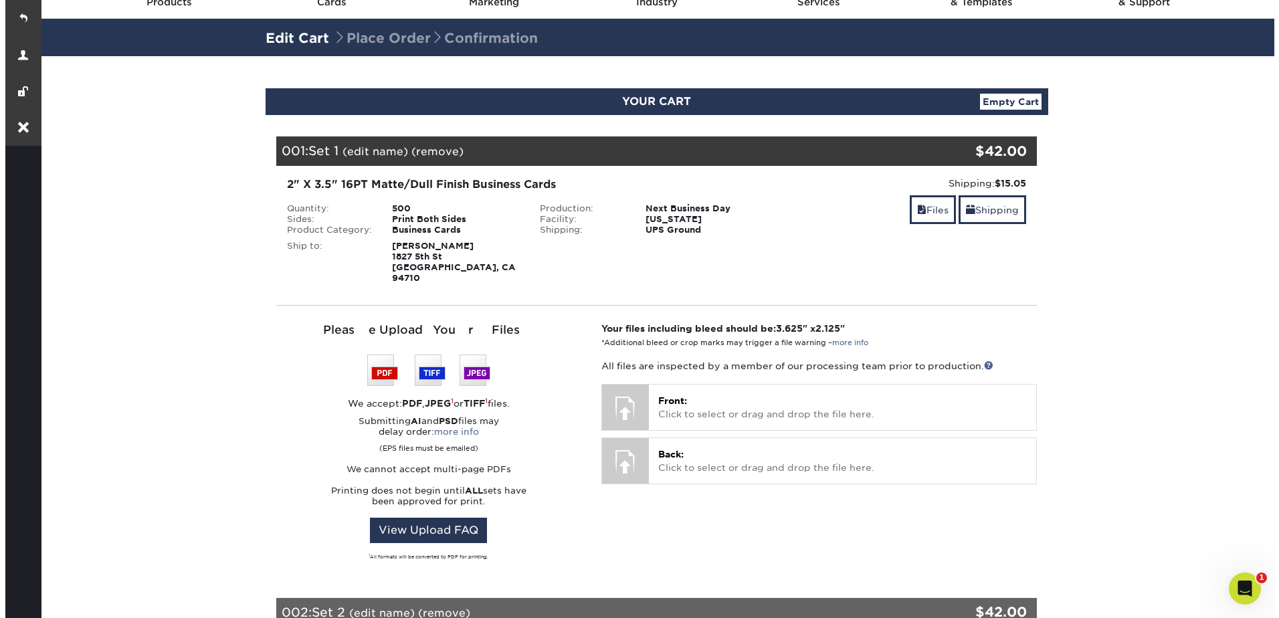
scroll to position [0, 0]
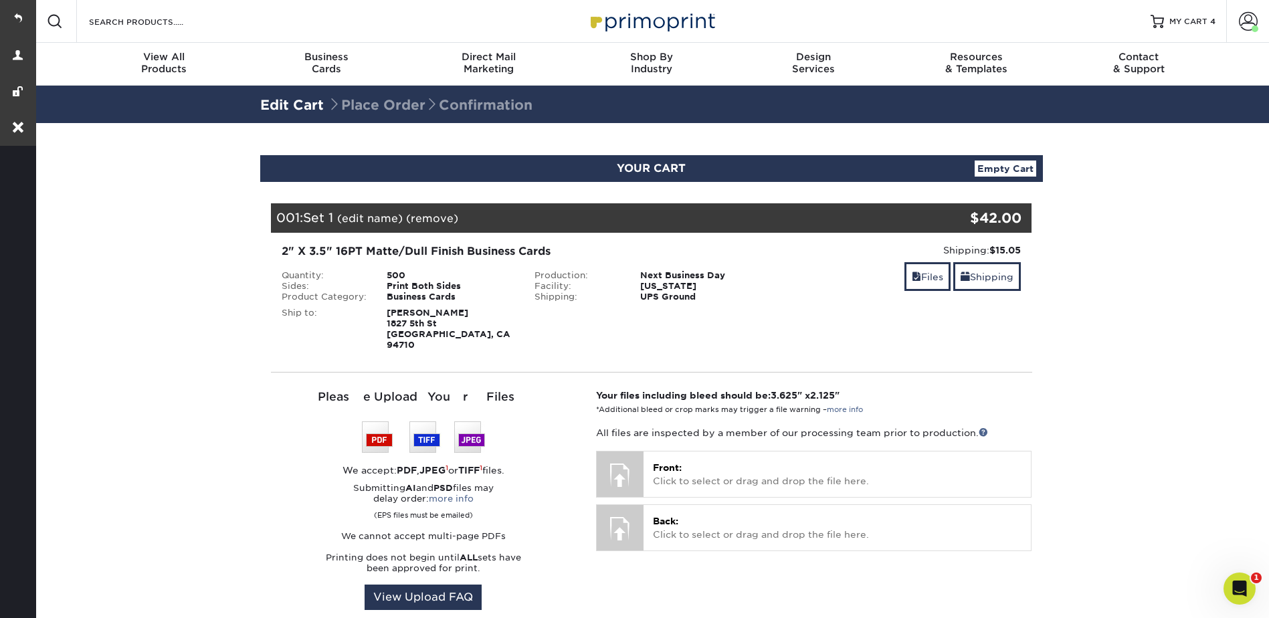
drag, startPoint x: 376, startPoint y: 211, endPoint x: 391, endPoint y: 213, distance: 14.8
click at [376, 211] on div "001: Set 1 (edit name) (remove) Are you sure you want to remove this product ? …" at bounding box center [588, 217] width 634 height 29
click at [378, 217] on link "(edit name)" at bounding box center [370, 218] width 66 height 13
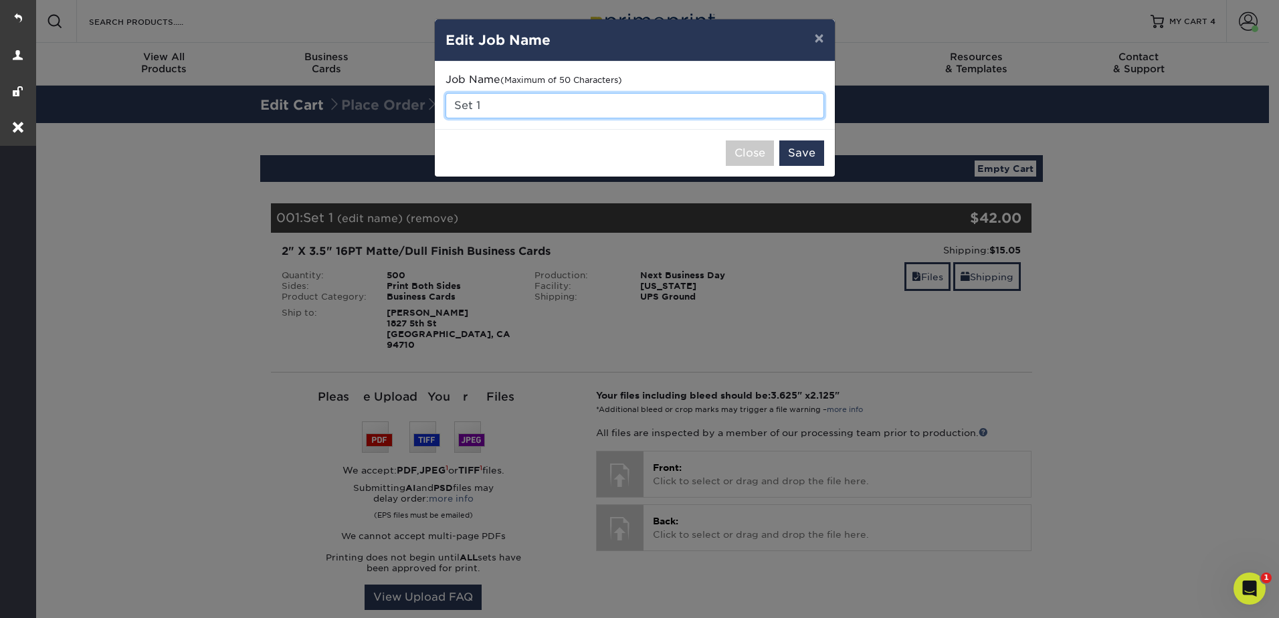
drag, startPoint x: 502, startPoint y: 106, endPoint x: 444, endPoint y: 107, distance: 57.6
click at [446, 107] on input "Set 1" at bounding box center [635, 105] width 379 height 25
type input "Store [PERSON_NAME]"
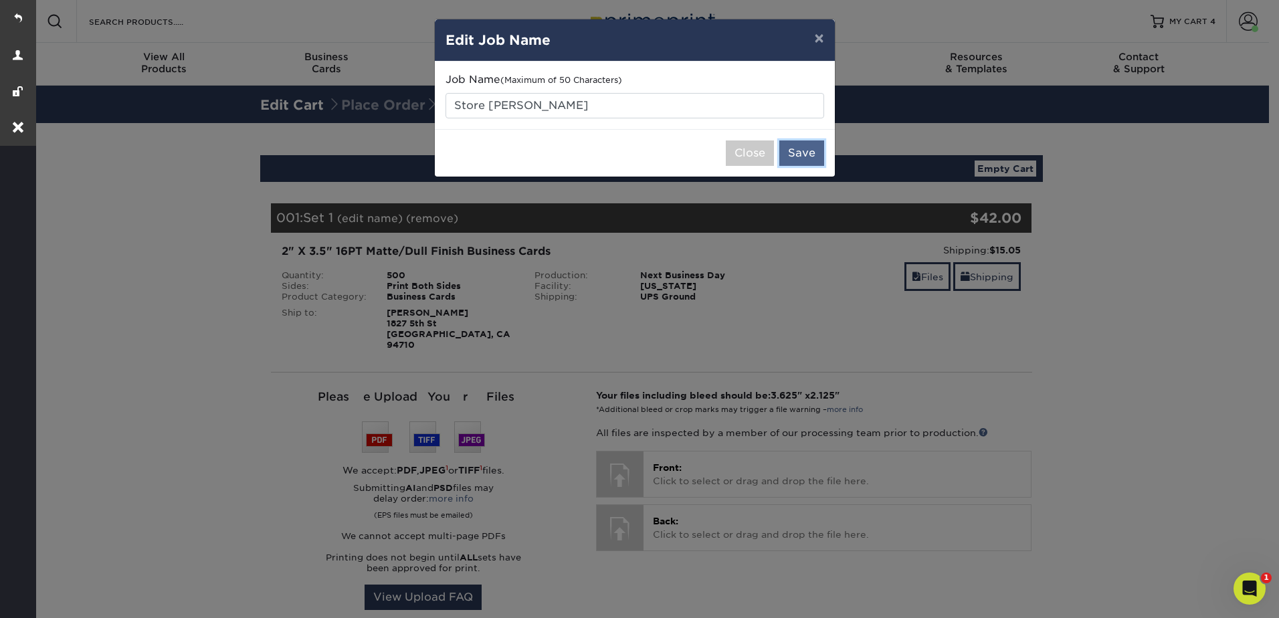
click at [803, 159] on button "Save" at bounding box center [802, 153] width 45 height 25
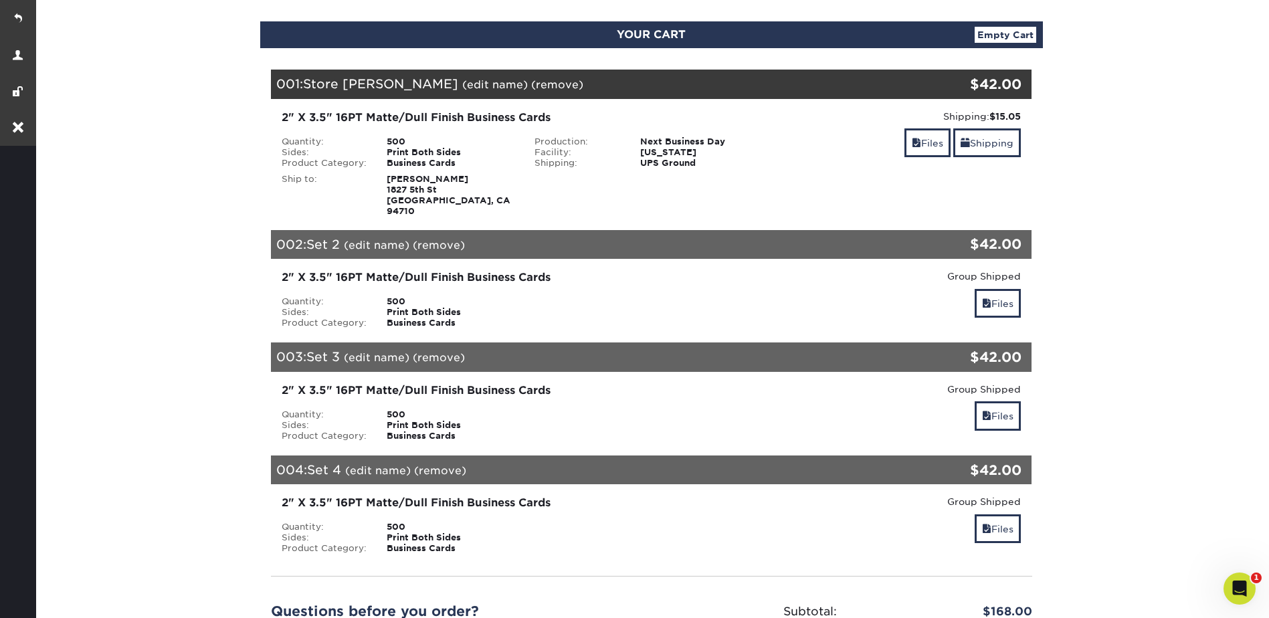
click at [387, 239] on link "(edit name)" at bounding box center [377, 245] width 66 height 13
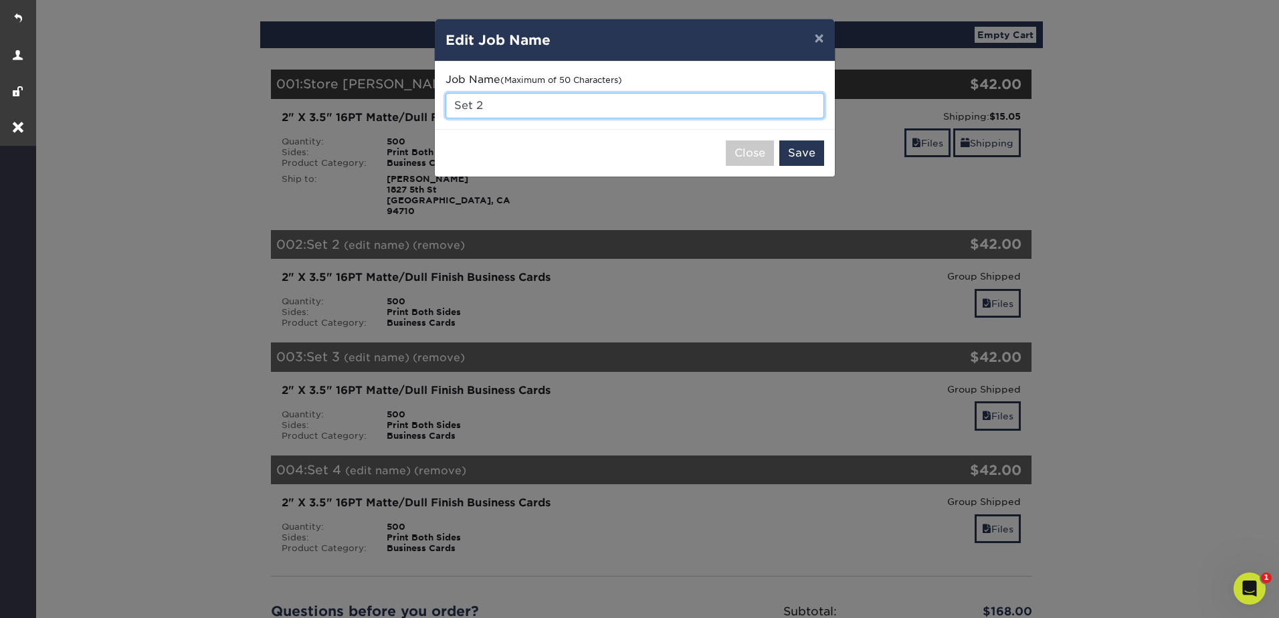
click at [429, 108] on div "× Edit Job Name Job Name (Maximum of 50 Characters) Set 2 Close Save" at bounding box center [639, 309] width 1279 height 618
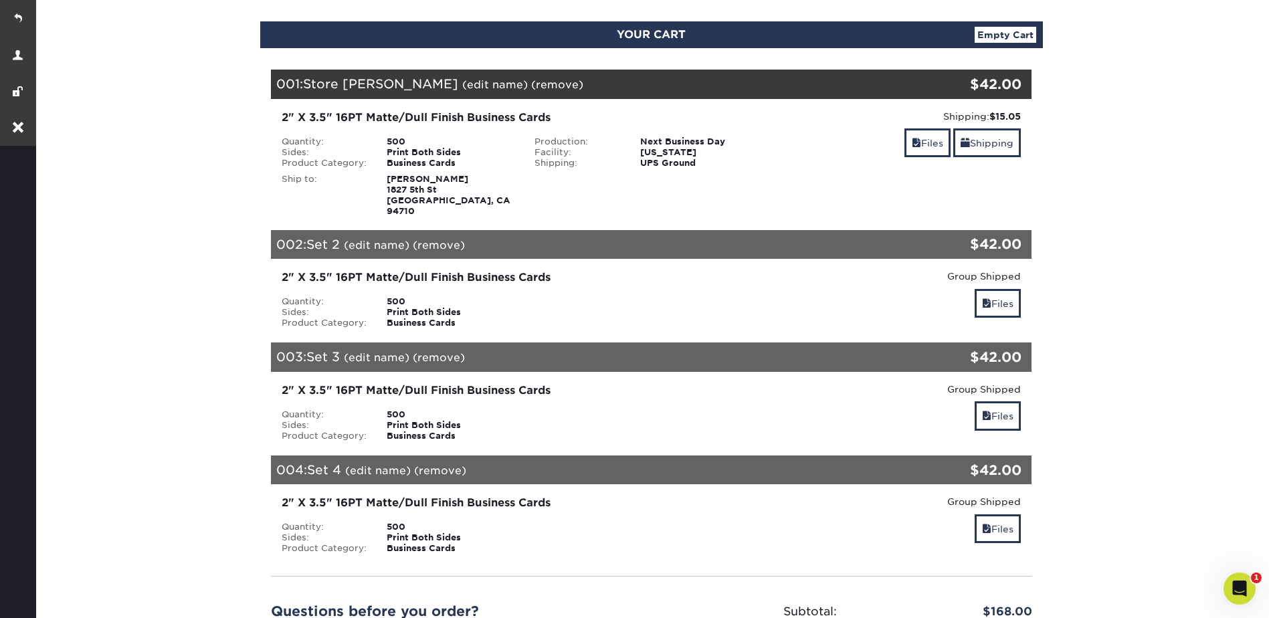
click at [371, 239] on link "(edit name)" at bounding box center [377, 245] width 66 height 13
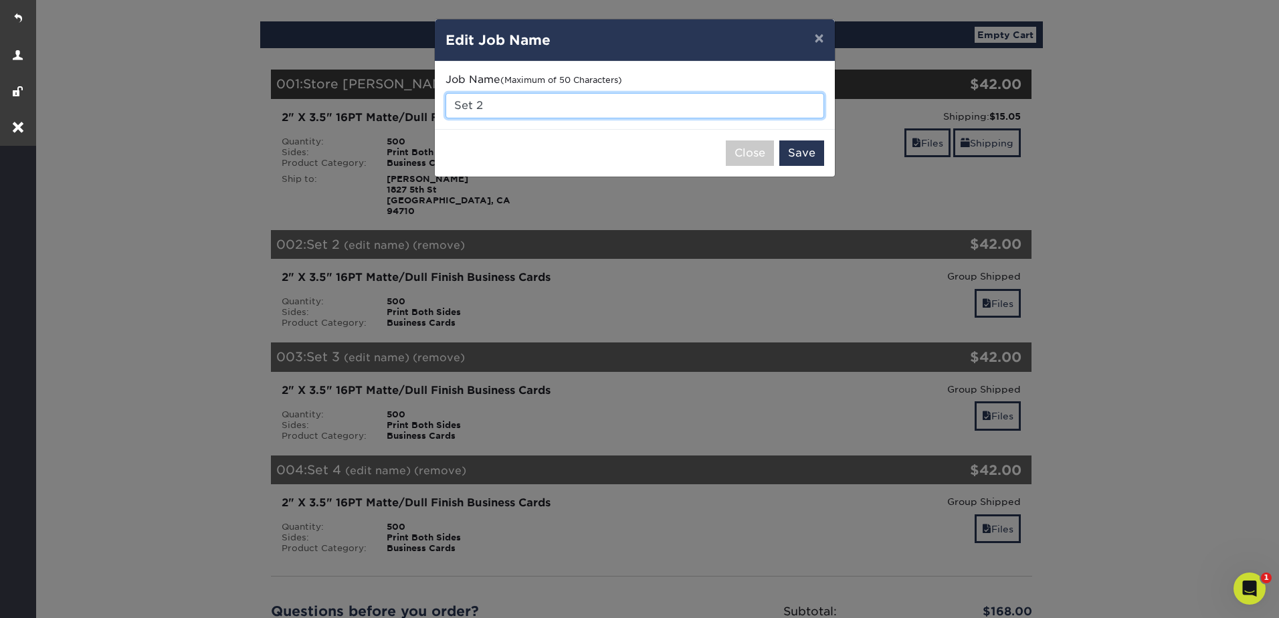
drag, startPoint x: 462, startPoint y: 106, endPoint x: 444, endPoint y: 106, distance: 18.7
click at [444, 106] on div "Job Name (Maximum of 50 Characters) Set 2" at bounding box center [635, 96] width 400 height 68
type input "A"
type input "Store [PERSON_NAME]"
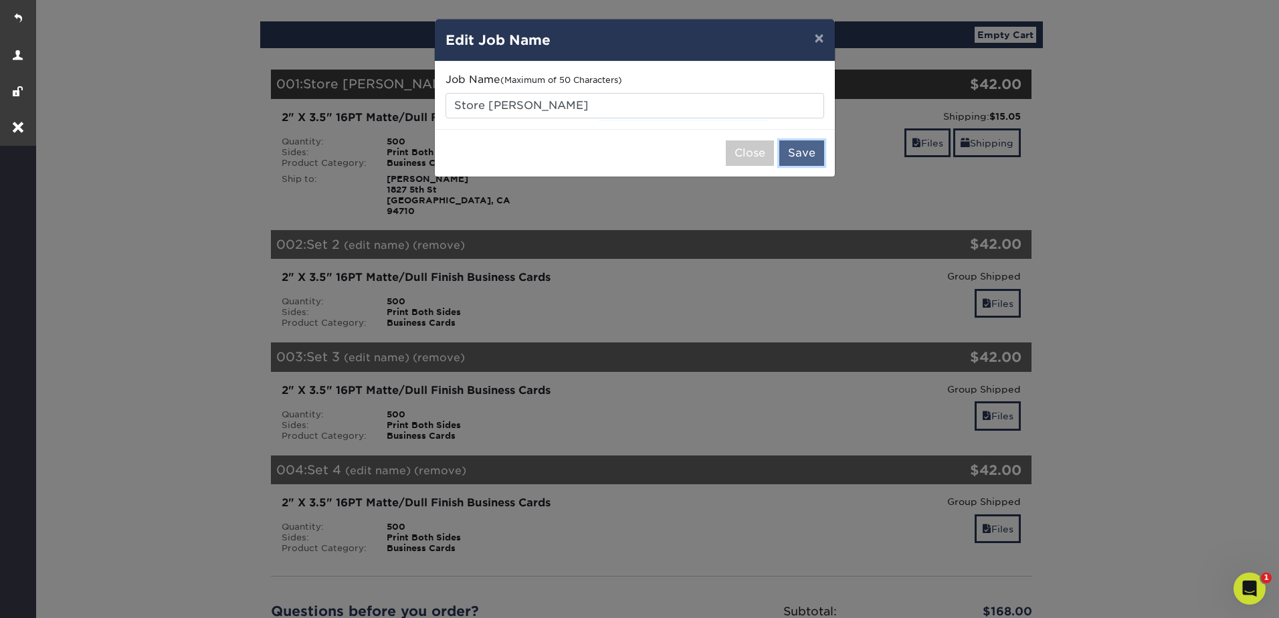
click at [802, 149] on button "Save" at bounding box center [802, 153] width 45 height 25
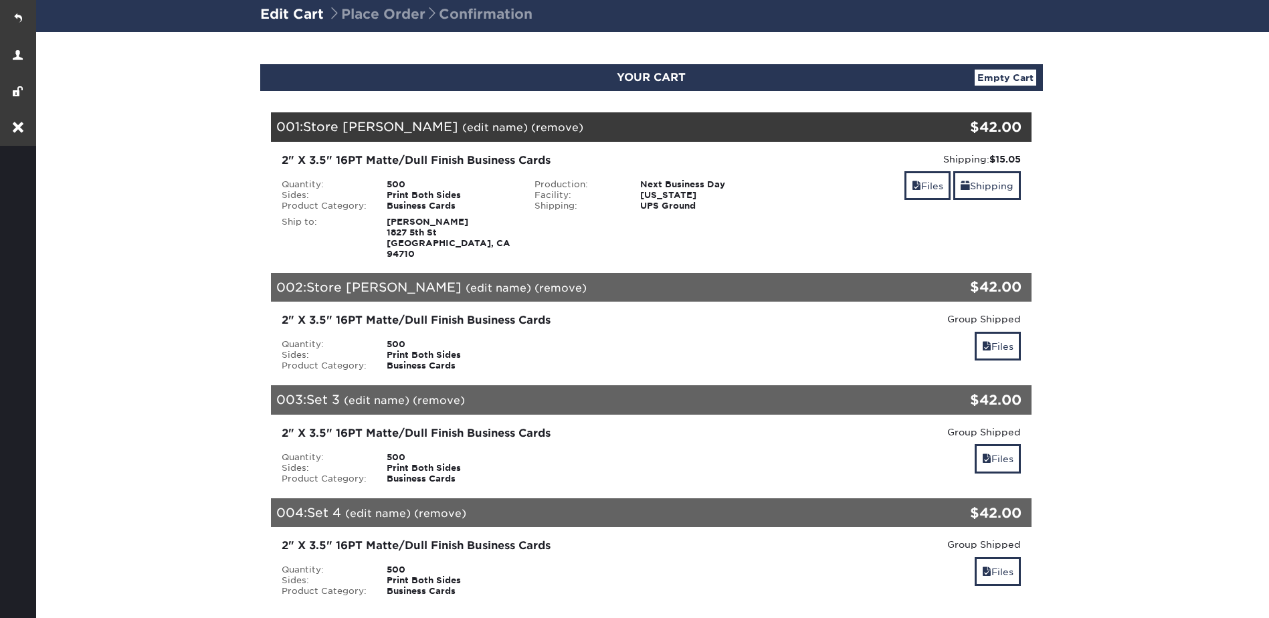
scroll to position [268, 0]
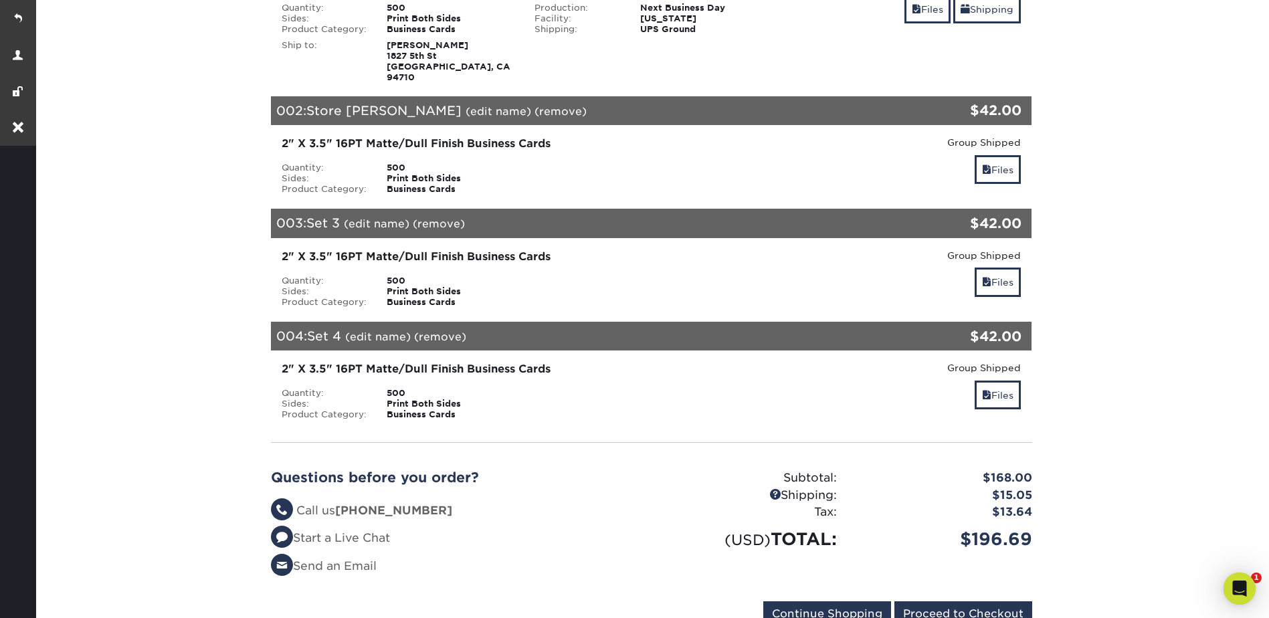
click at [380, 219] on link "(edit name)" at bounding box center [377, 223] width 66 height 13
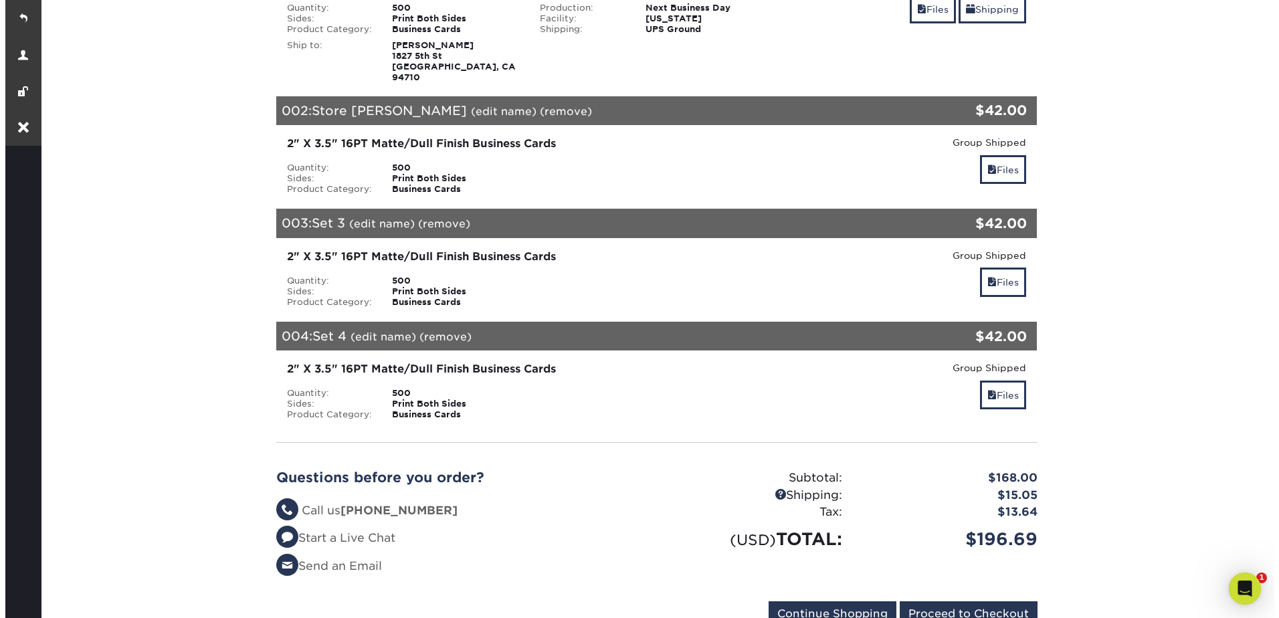
scroll to position [0, 0]
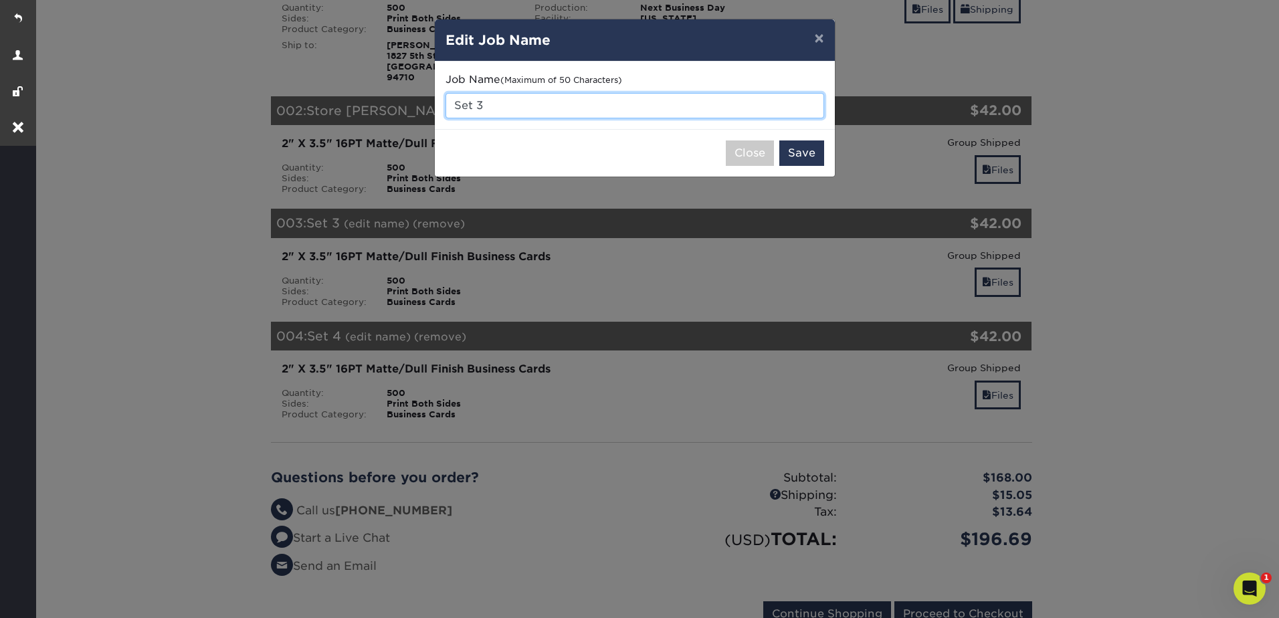
drag, startPoint x: 480, startPoint y: 98, endPoint x: 452, endPoint y: 95, distance: 28.2
click at [453, 96] on input "Set 3" at bounding box center [635, 105] width 379 height 25
type input "Store [PERSON_NAME]"
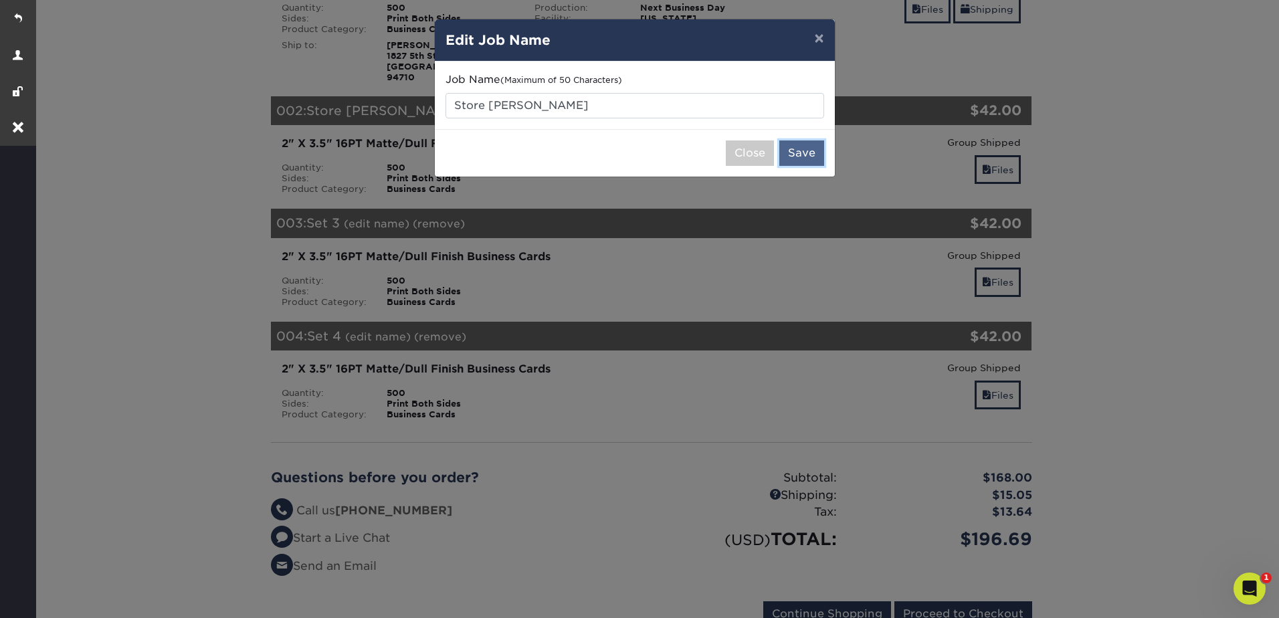
click at [806, 151] on button "Save" at bounding box center [802, 153] width 45 height 25
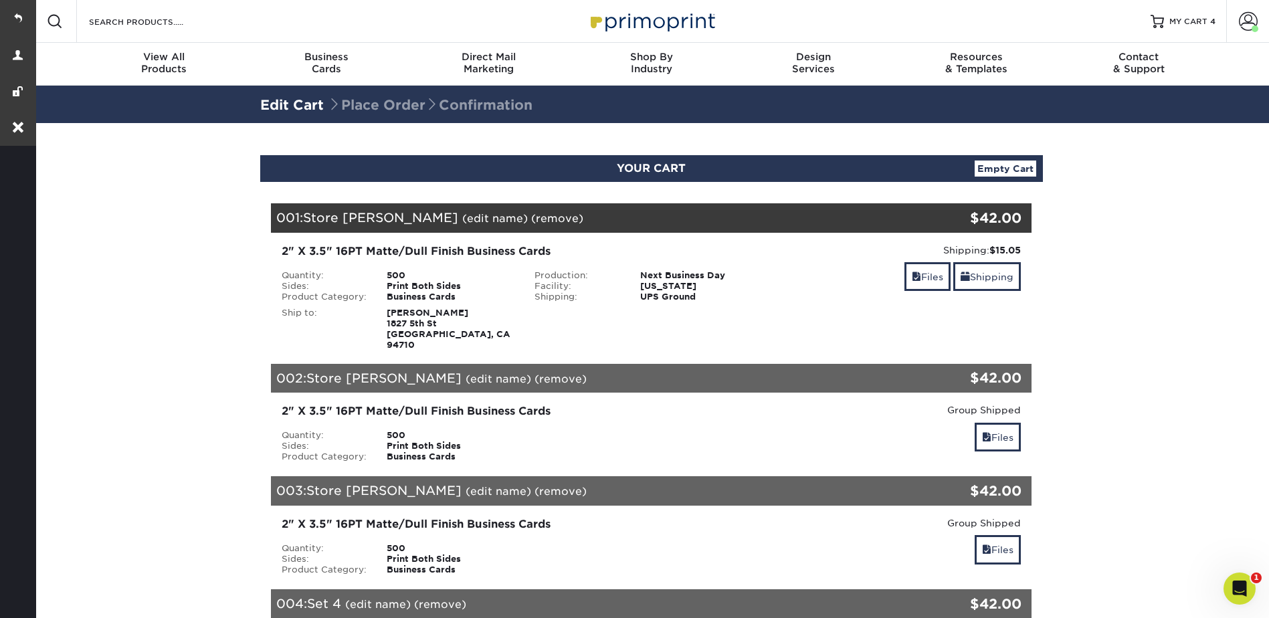
click at [462, 215] on link "(edit name)" at bounding box center [495, 218] width 66 height 13
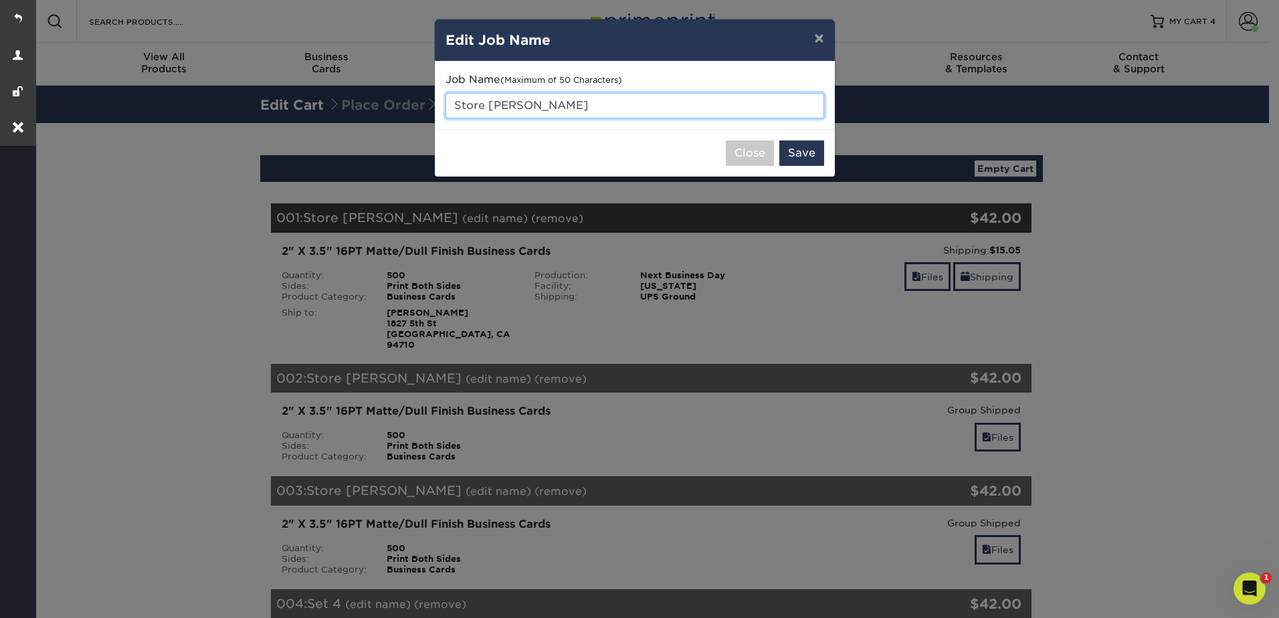
drag, startPoint x: 523, startPoint y: 102, endPoint x: 481, endPoint y: 105, distance: 42.3
click at [481, 105] on input "Store [PERSON_NAME]" at bounding box center [635, 105] width 379 height 25
type input "Store"
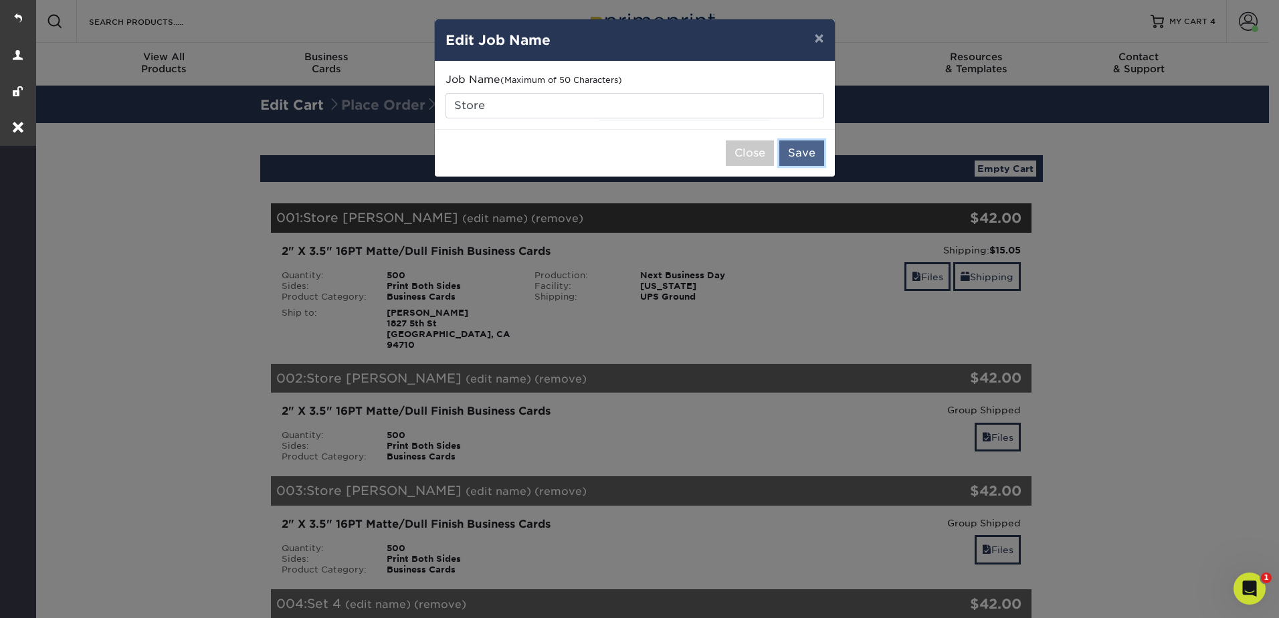
click at [810, 155] on button "Save" at bounding box center [802, 153] width 45 height 25
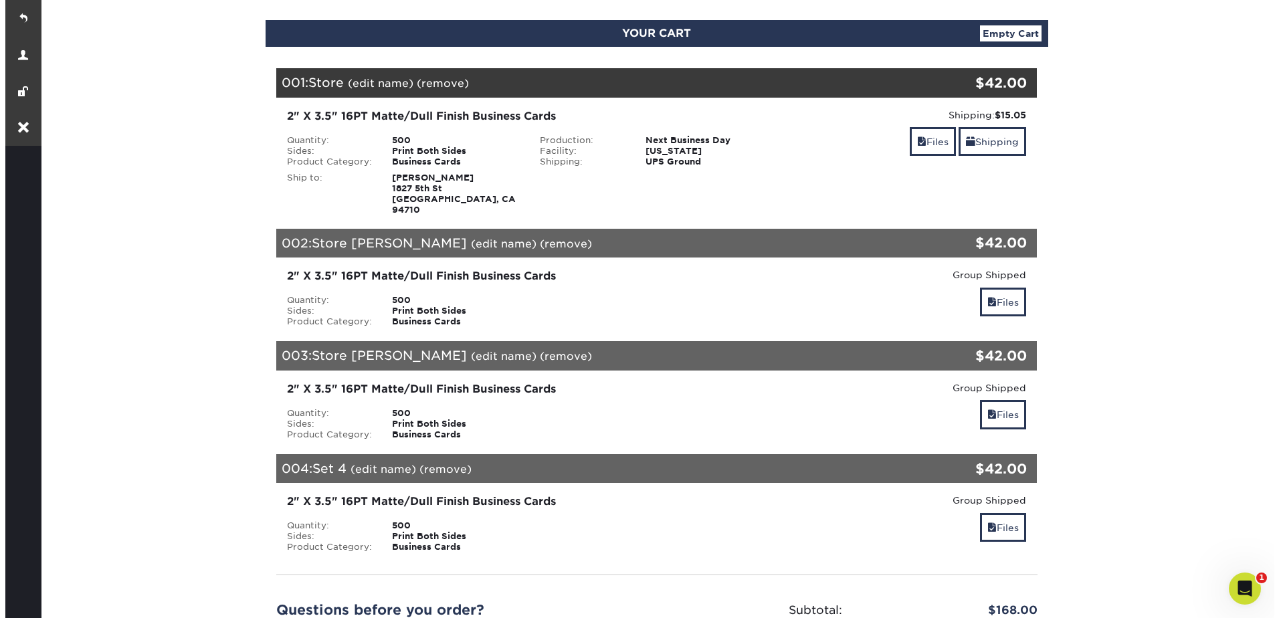
scroll to position [201, 0]
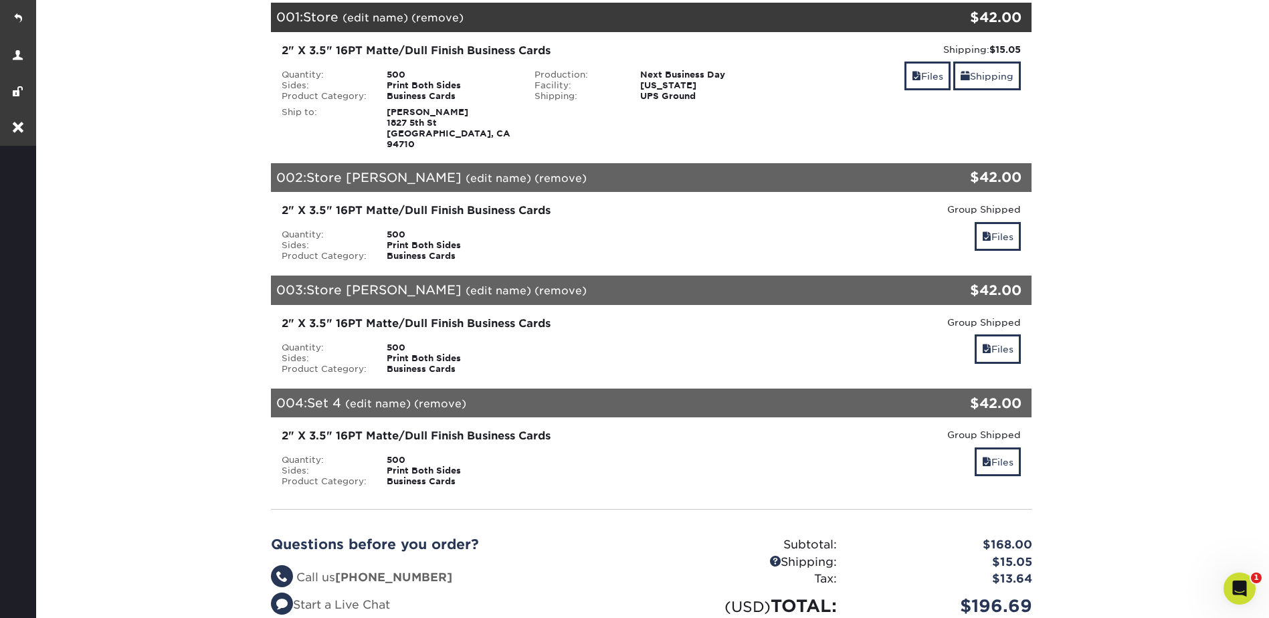
click at [466, 172] on link "(edit name)" at bounding box center [499, 178] width 66 height 13
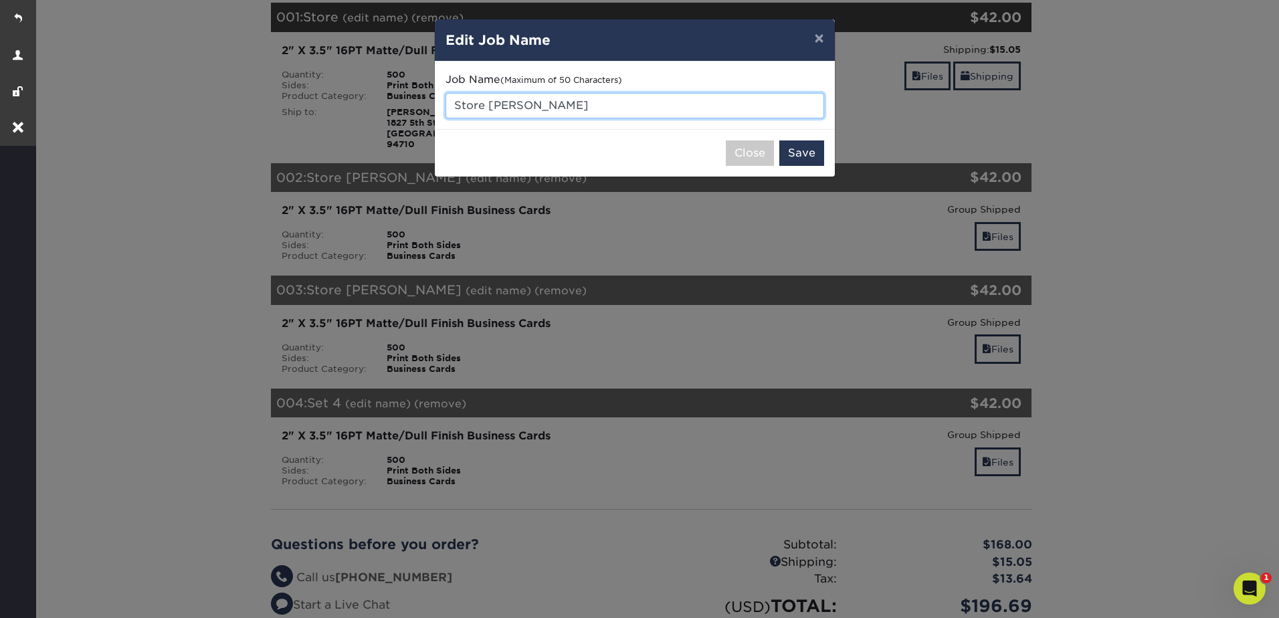
drag, startPoint x: 519, startPoint y: 110, endPoint x: 436, endPoint y: 106, distance: 83.8
click at [436, 106] on div "Job Name (Maximum of 50 Characters) Store John" at bounding box center [635, 96] width 400 height 68
type input "[PERSON_NAME]"
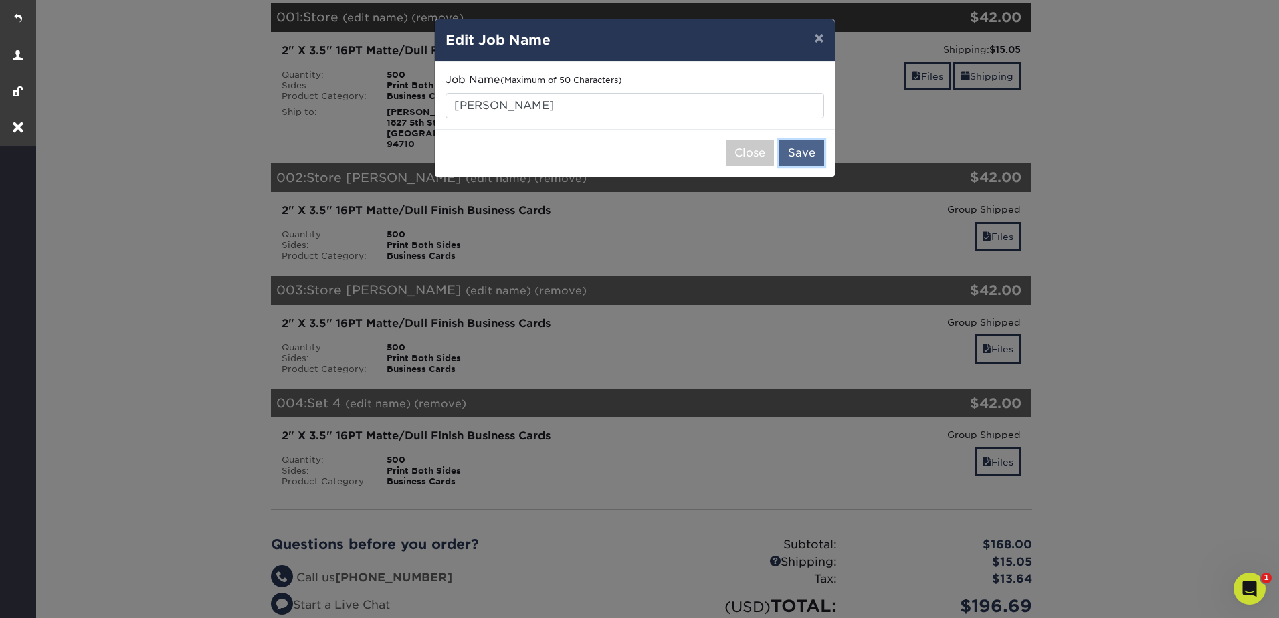
click at [804, 155] on button "Save" at bounding box center [802, 153] width 45 height 25
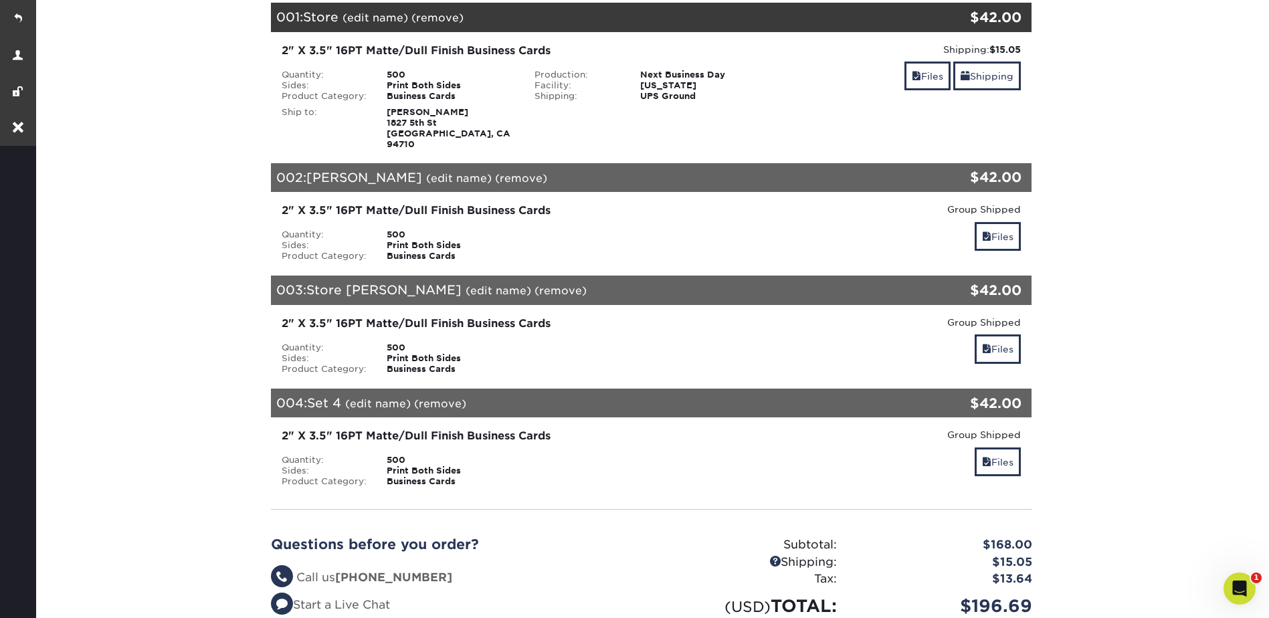
click at [466, 284] on link "(edit name)" at bounding box center [499, 290] width 66 height 13
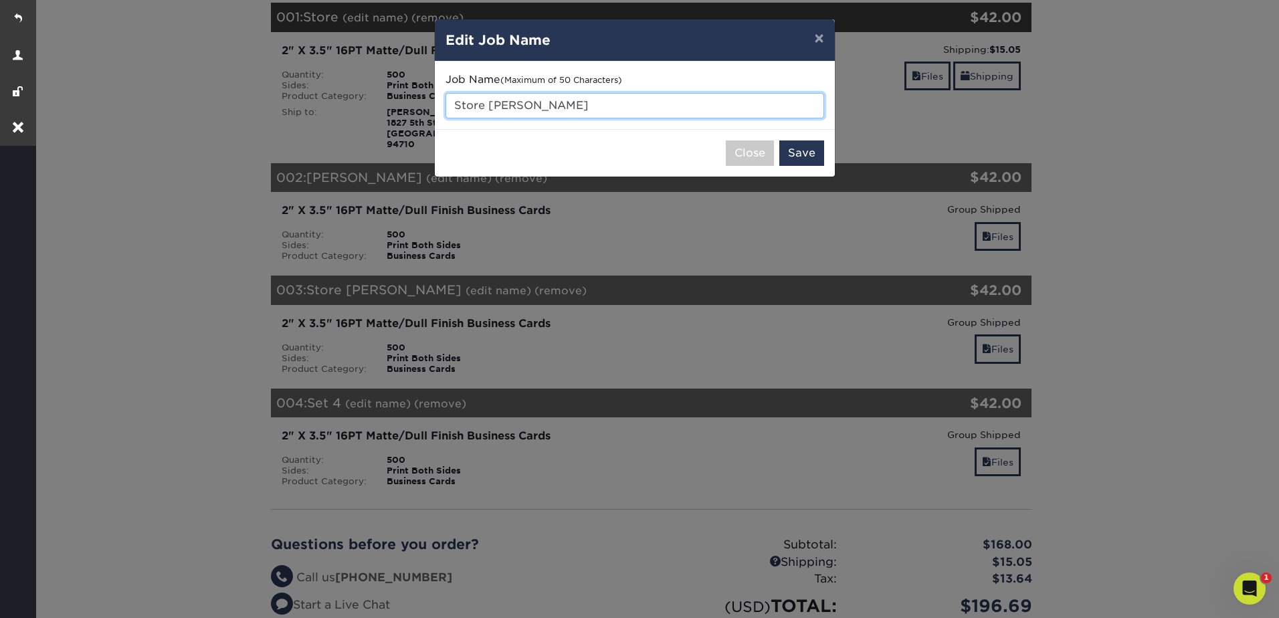
drag, startPoint x: 484, startPoint y: 105, endPoint x: 403, endPoint y: 105, distance: 81.0
click at [403, 105] on div "× Edit Job Name Job Name (Maximum of 50 Characters) Store Ian Close Save" at bounding box center [639, 309] width 1279 height 618
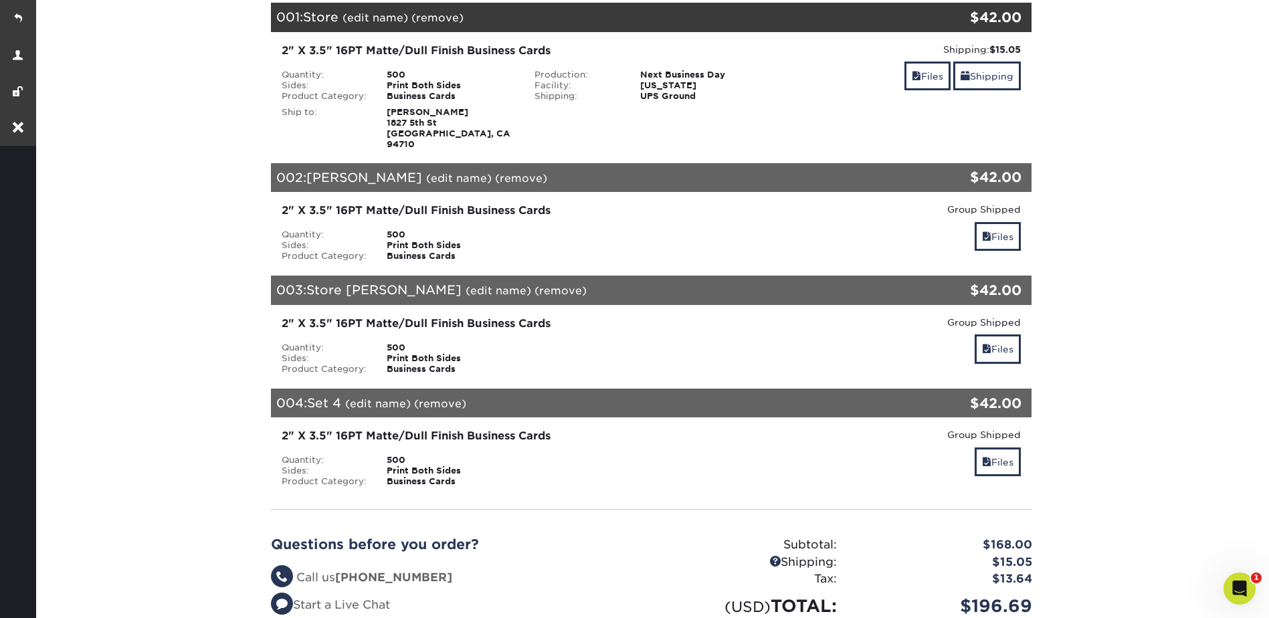
click at [426, 172] on link "(edit name)" at bounding box center [459, 178] width 66 height 13
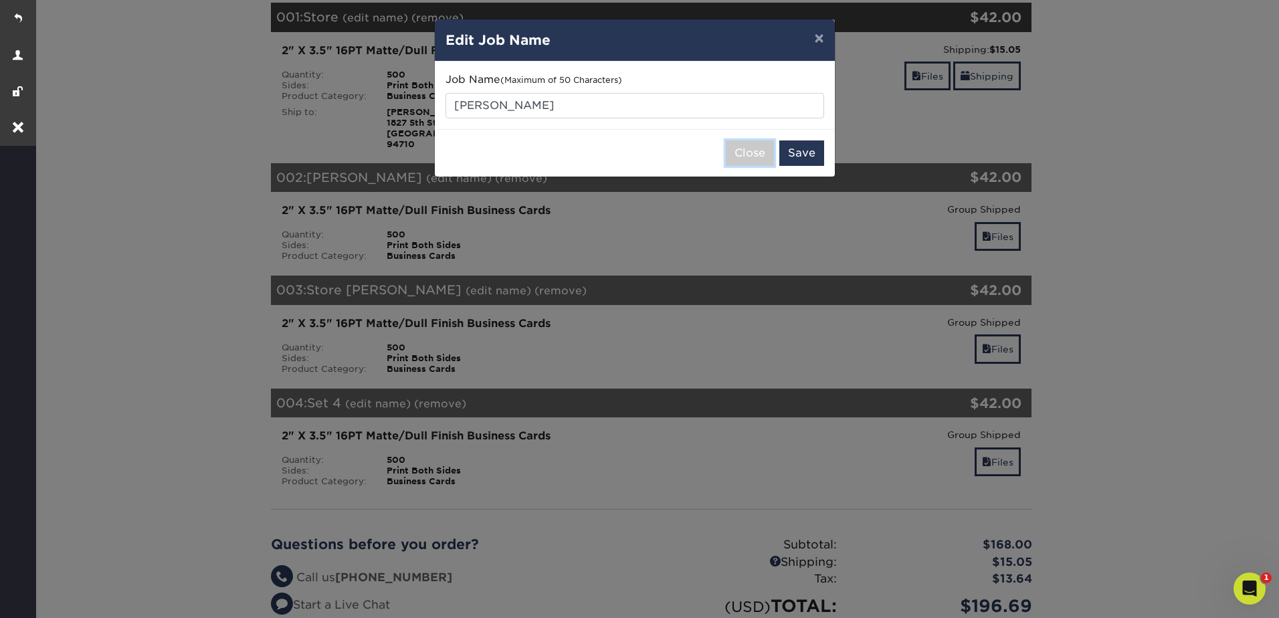
click at [761, 149] on button "Close" at bounding box center [750, 153] width 48 height 25
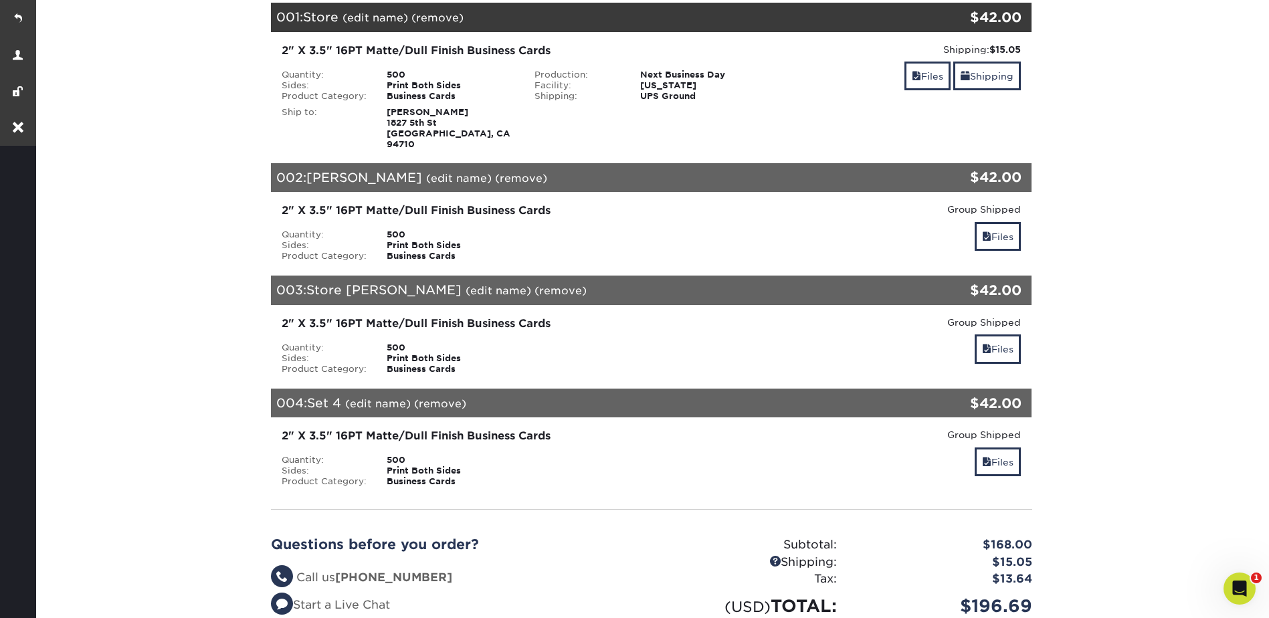
click at [466, 284] on link "(edit name)" at bounding box center [499, 290] width 66 height 13
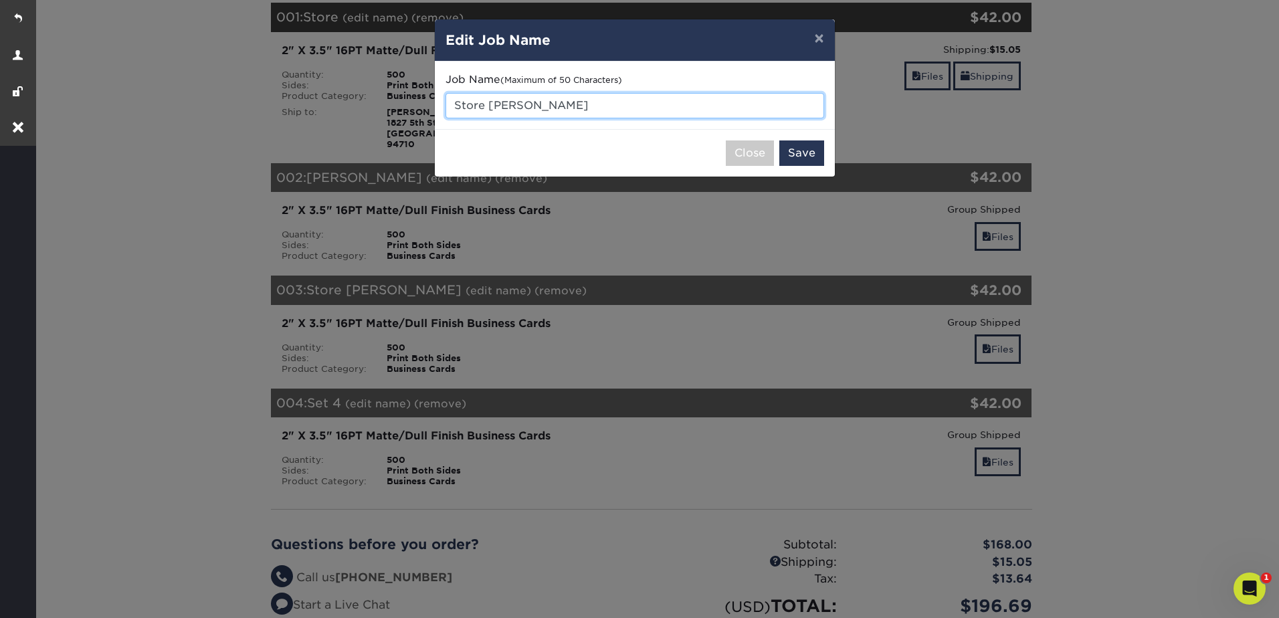
drag, startPoint x: 488, startPoint y: 105, endPoint x: 390, endPoint y: 105, distance: 97.7
click at [390, 105] on div "× Edit Job Name Job Name (Maximum of 50 Characters) Store Ian Close Save" at bounding box center [639, 309] width 1279 height 618
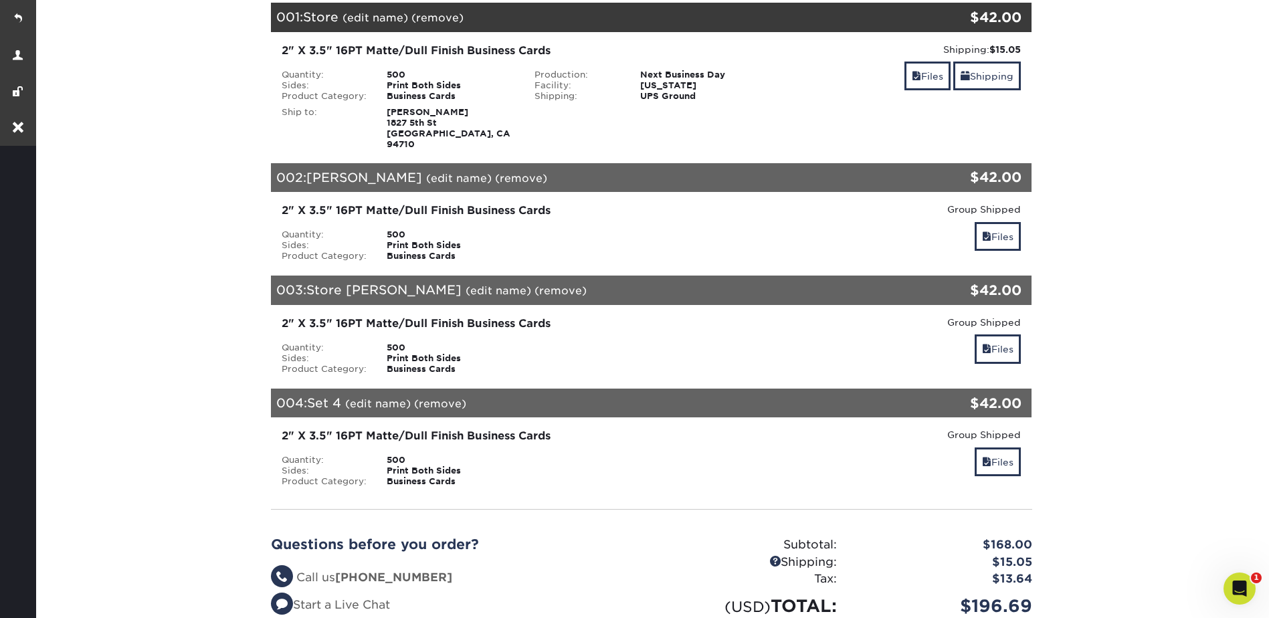
click at [466, 284] on link "(edit name)" at bounding box center [499, 290] width 66 height 13
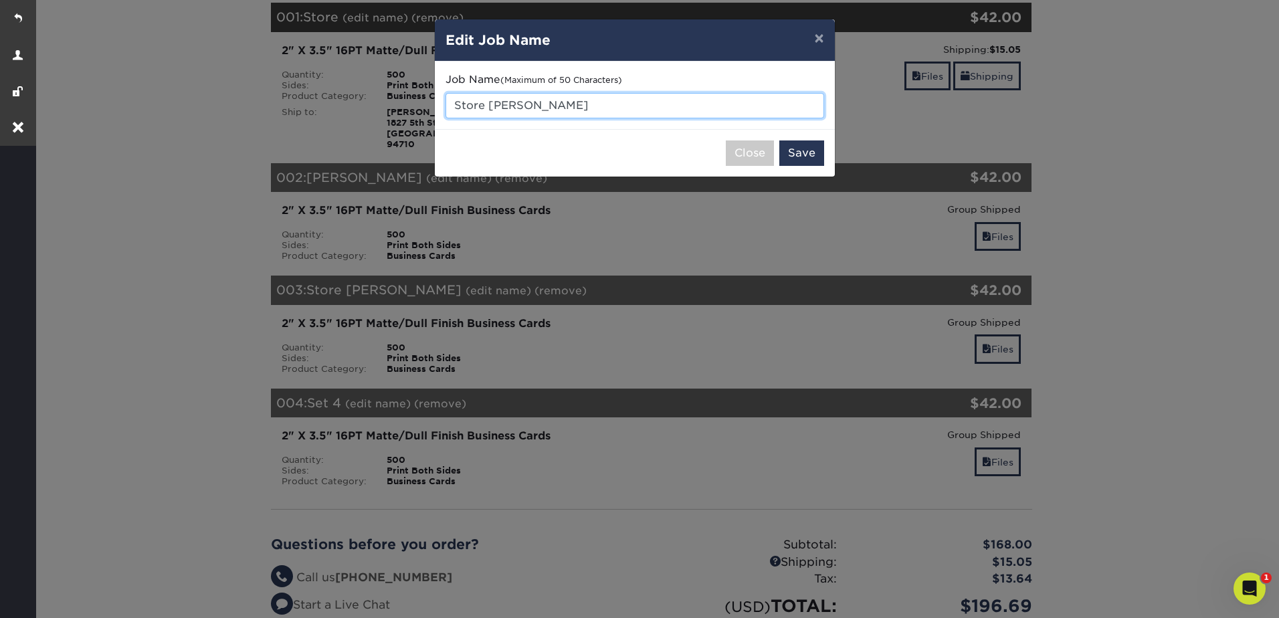
drag, startPoint x: 488, startPoint y: 109, endPoint x: 450, endPoint y: 108, distance: 38.2
click at [450, 108] on input "Store Ian" at bounding box center [635, 105] width 379 height 25
type input "[PERSON_NAME]"
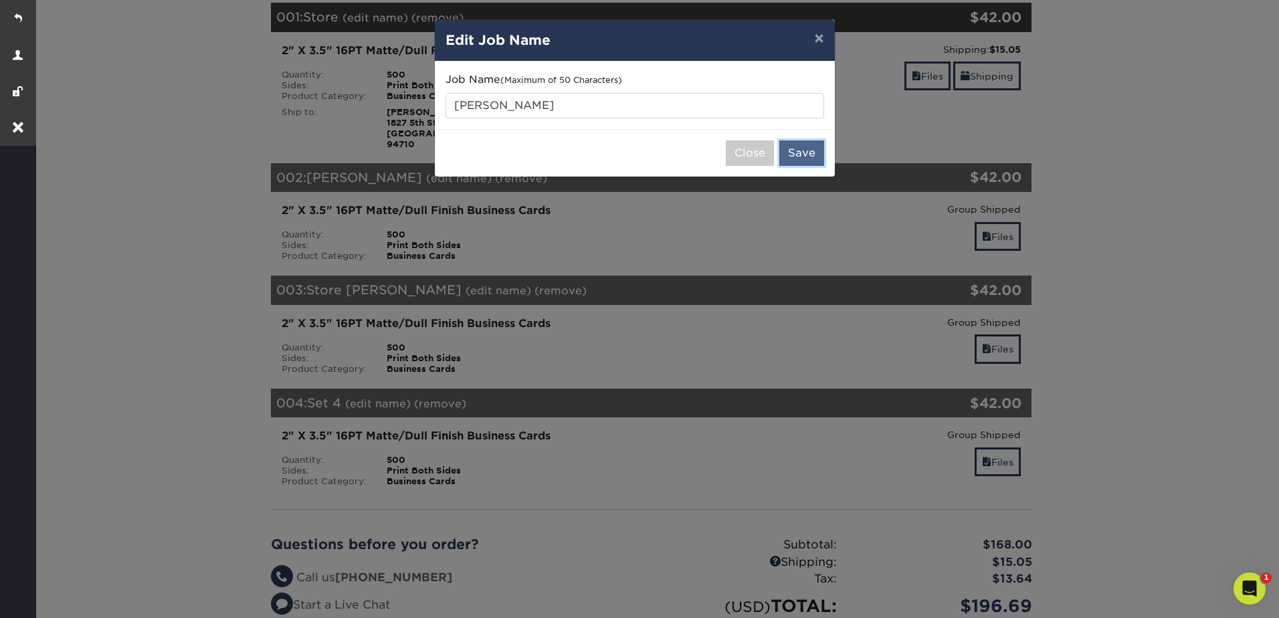
click at [802, 150] on button "Save" at bounding box center [802, 153] width 45 height 25
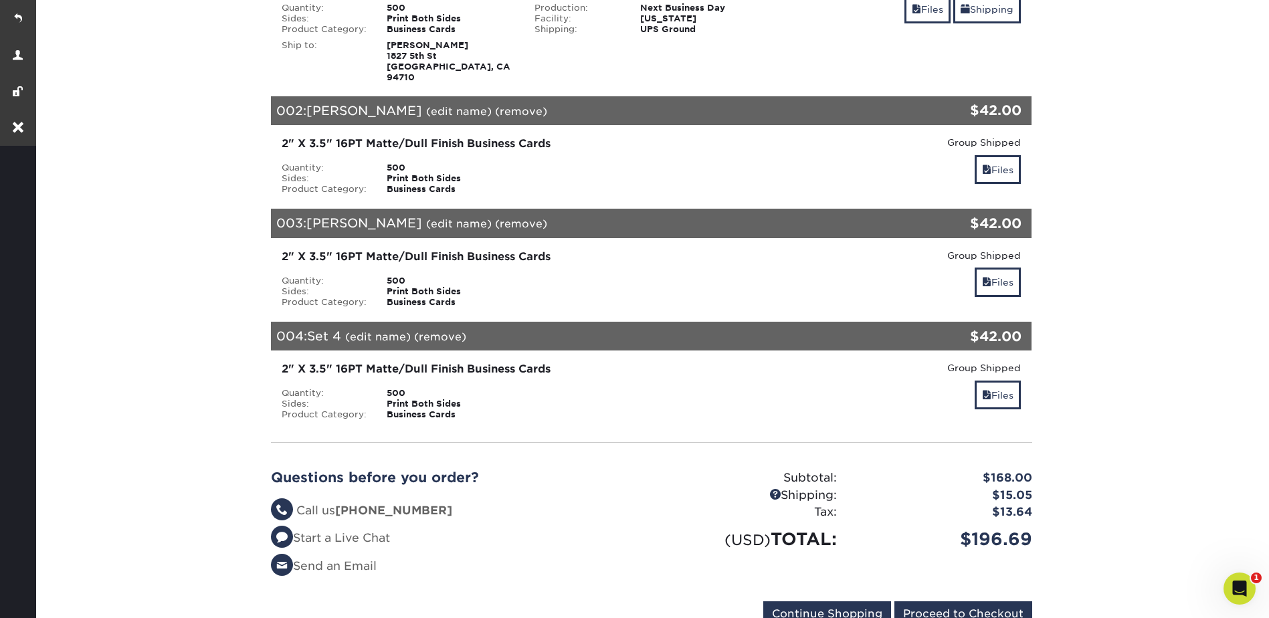
click at [364, 331] on link "(edit name)" at bounding box center [378, 337] width 66 height 13
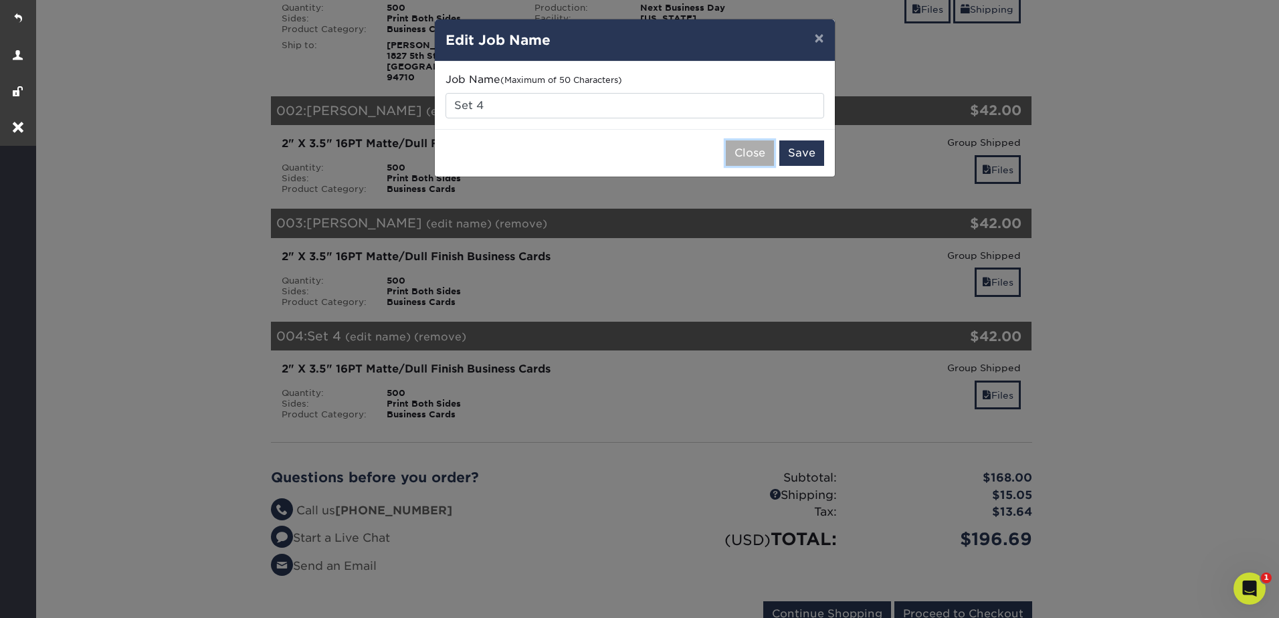
click at [749, 156] on button "Close" at bounding box center [750, 153] width 48 height 25
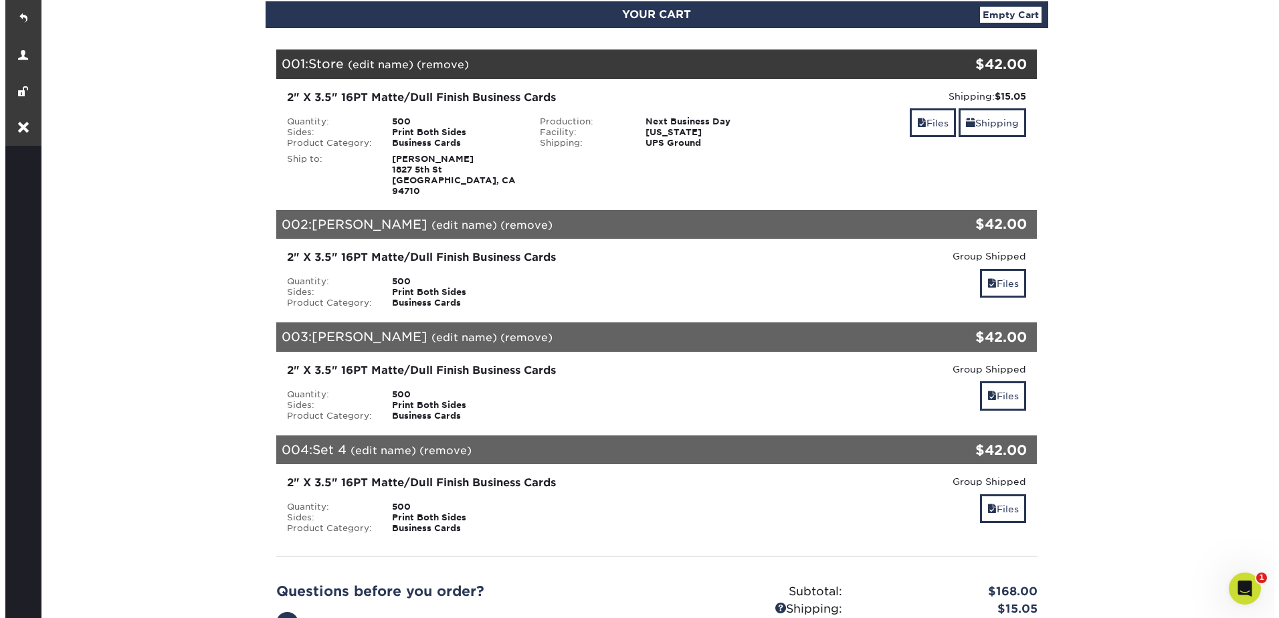
scroll to position [268, 0]
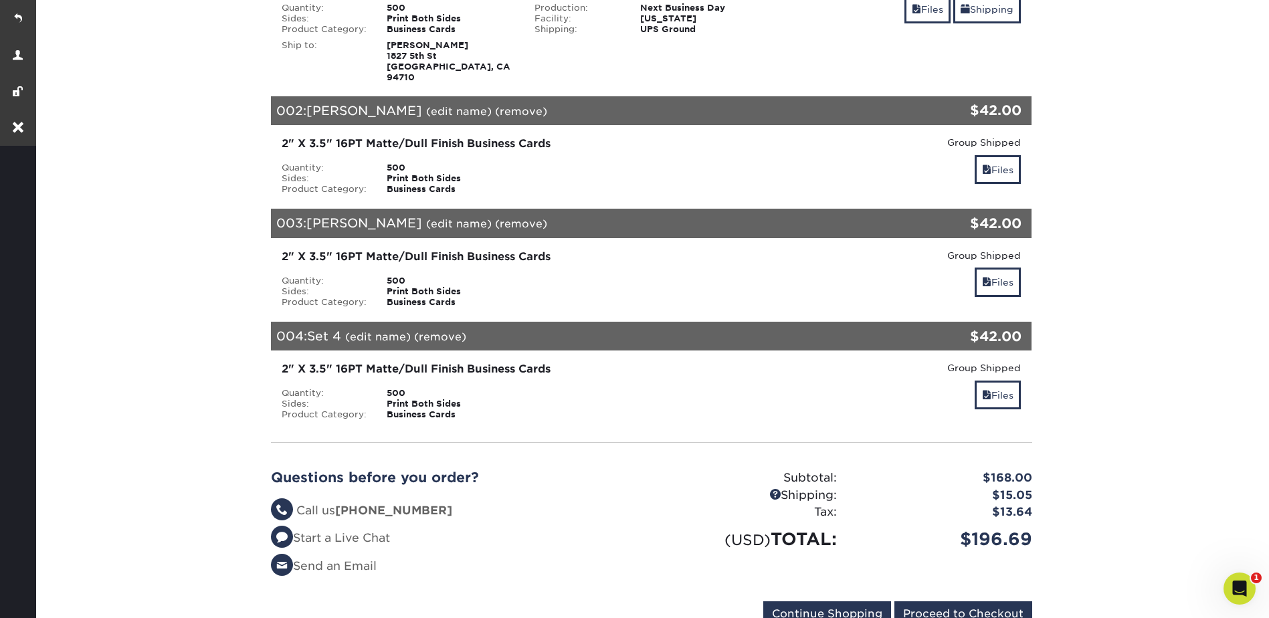
click at [371, 331] on link "(edit name)" at bounding box center [378, 337] width 66 height 13
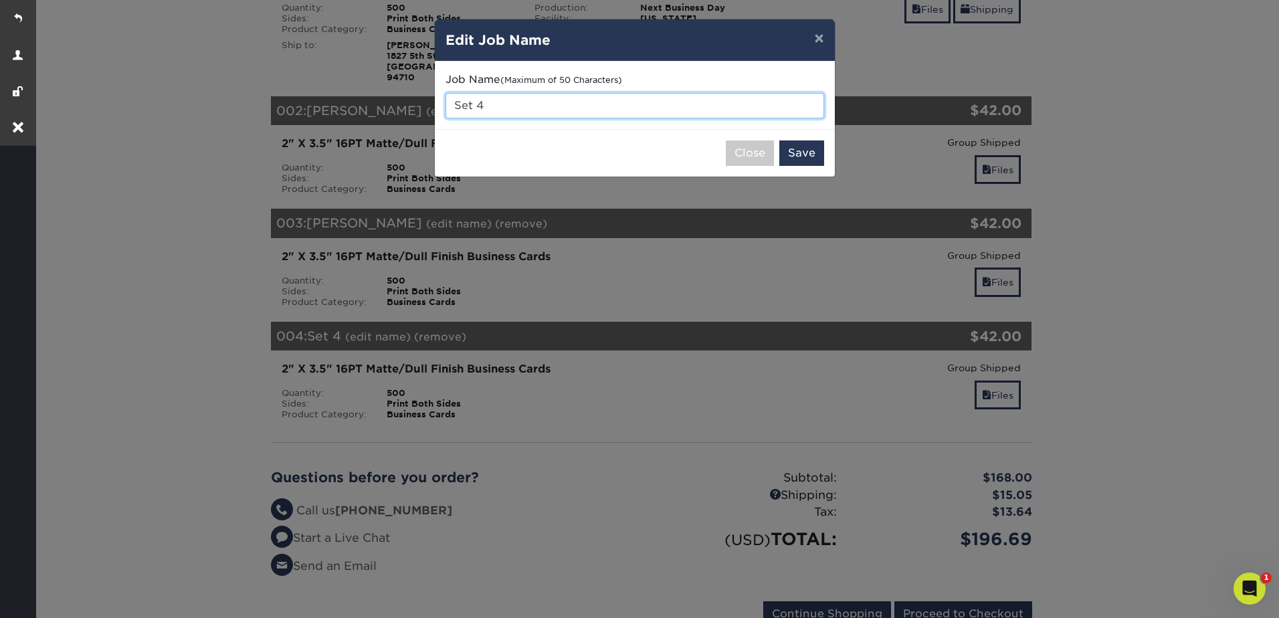
drag, startPoint x: 470, startPoint y: 100, endPoint x: 450, endPoint y: 102, distance: 20.2
click at [450, 102] on input "Set 4" at bounding box center [635, 105] width 379 height 25
type input "Alex"
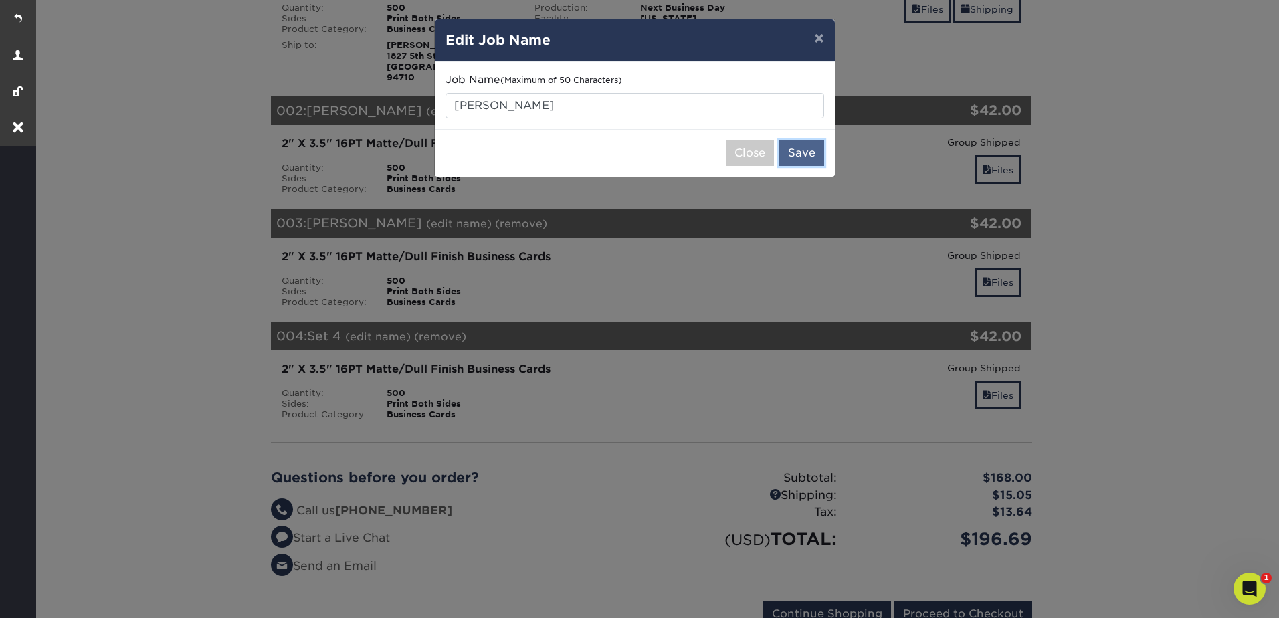
click at [800, 149] on button "Save" at bounding box center [802, 153] width 45 height 25
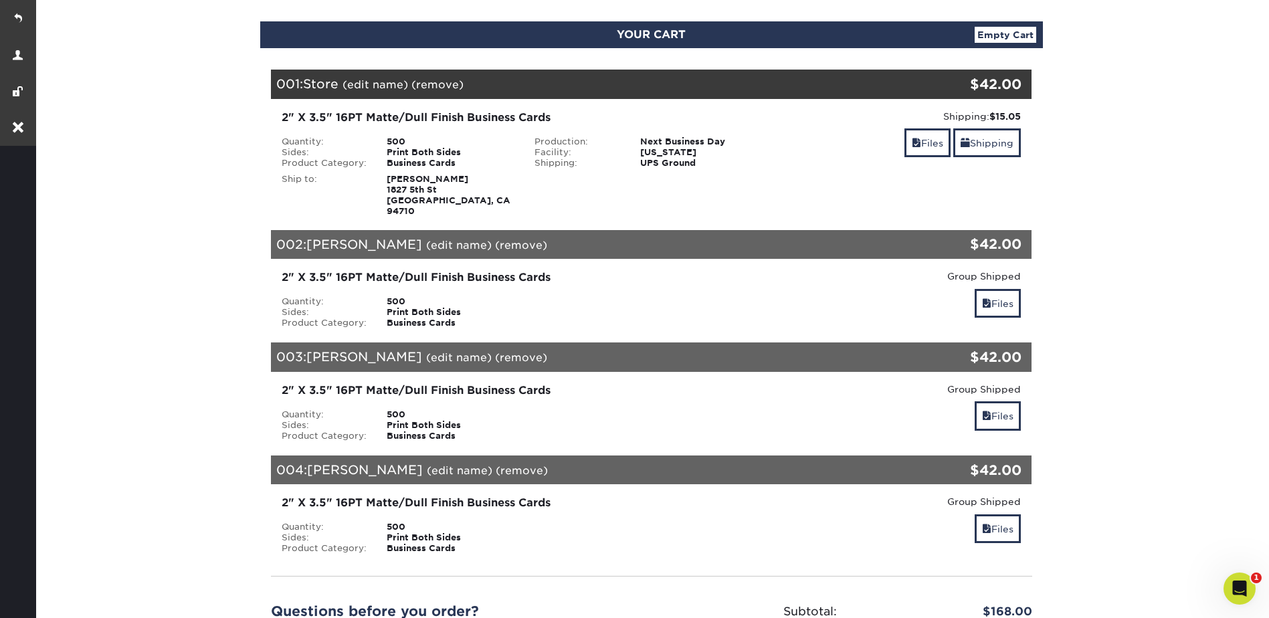
click at [1129, 178] on section "YOUR CART Empty Cart Your Cart is Empty View Account Active Orders Order Histor…" at bounding box center [651, 399] width 1236 height 820
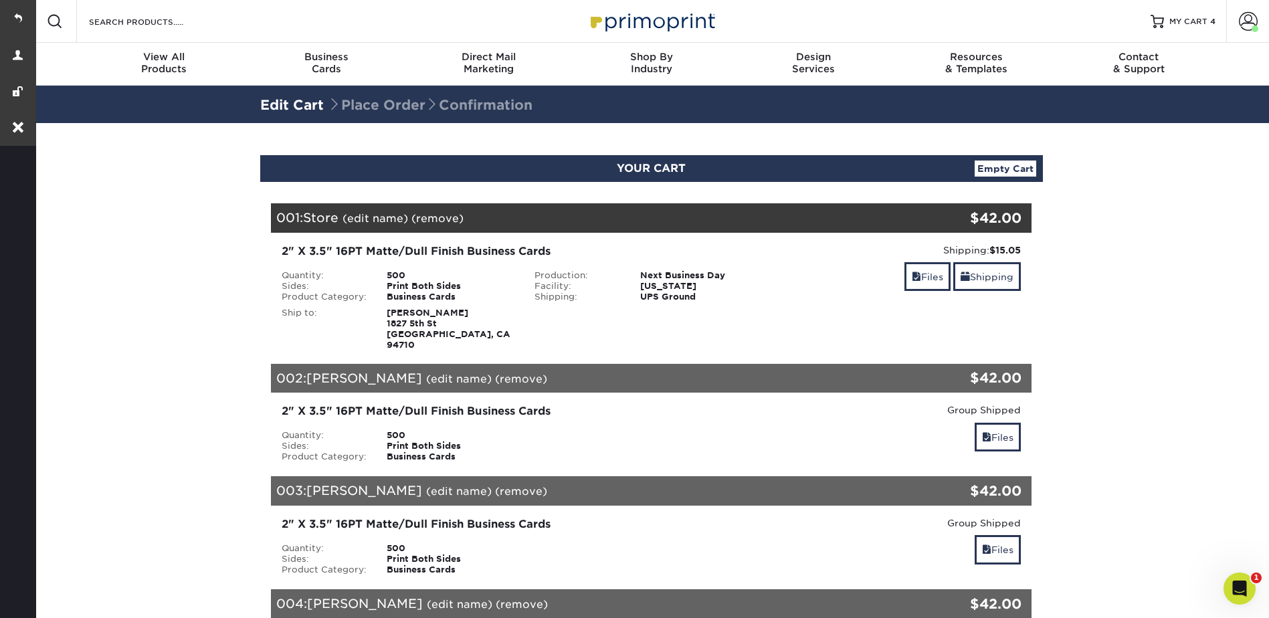
click at [120, 268] on section "YOUR CART Empty Cart Your Cart is Empty View Account Active Orders Order Histor…" at bounding box center [651, 533] width 1236 height 820
click at [1085, 182] on section "YOUR CART Empty Cart Your Cart is Empty View Account Active Orders Order Histor…" at bounding box center [651, 533] width 1236 height 820
drag, startPoint x: 60, startPoint y: 252, endPoint x: 91, endPoint y: 234, distance: 35.7
click at [63, 252] on section "YOUR CART Empty Cart Your Cart is Empty View Account Active Orders Order Histor…" at bounding box center [651, 533] width 1236 height 820
click at [20, 17] on link at bounding box center [18, 18] width 36 height 36
